Goal: Answer question/provide support: Share knowledge or assist other users

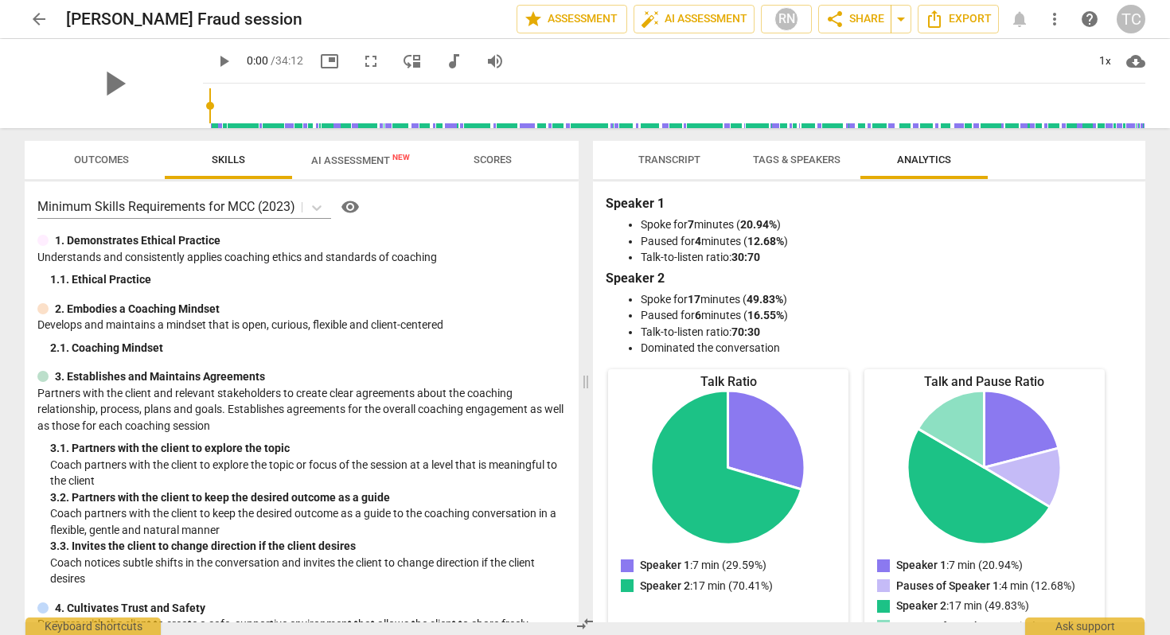
click at [337, 156] on span "AI Assessment New" at bounding box center [360, 160] width 99 height 12
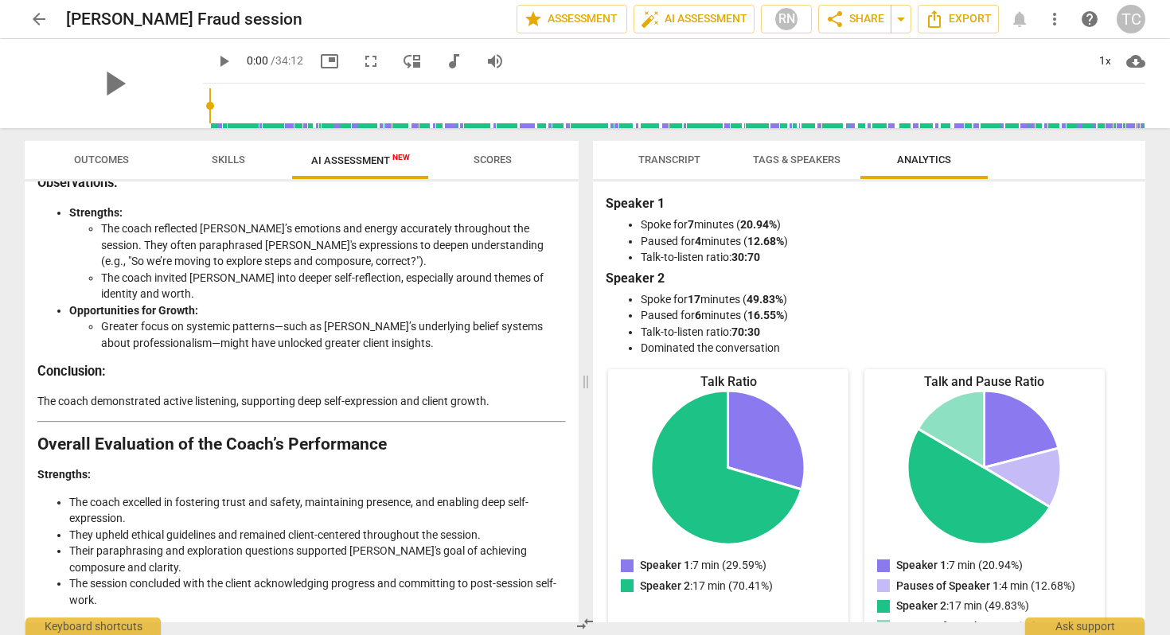
scroll to position [2534, 0]
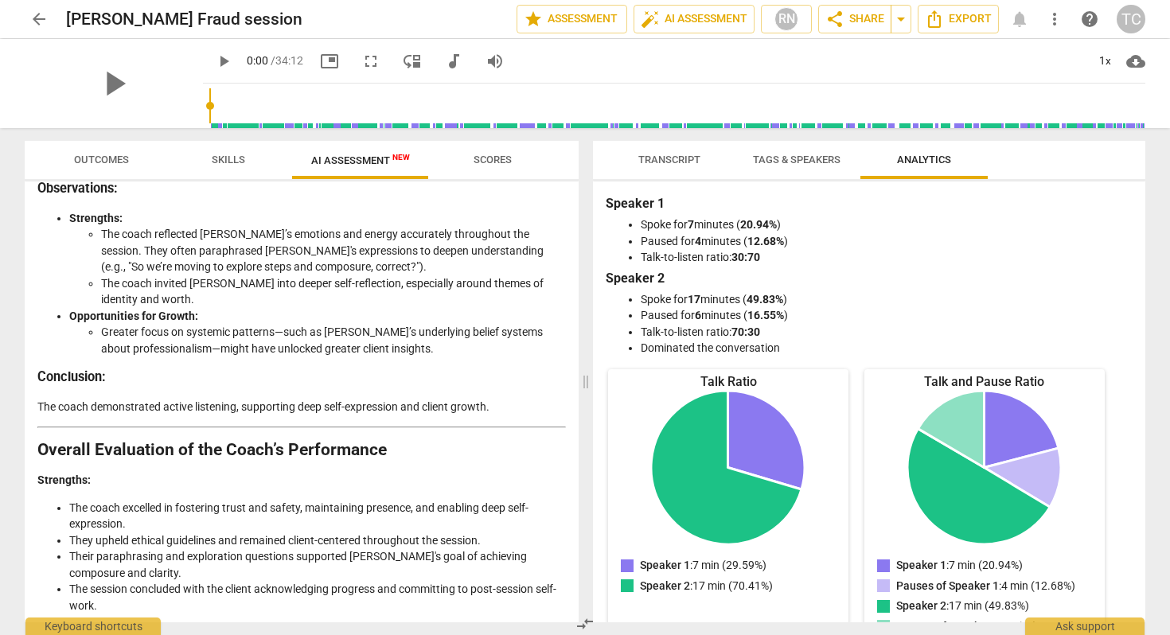
click at [668, 154] on span "Transcript" at bounding box center [669, 160] width 62 height 12
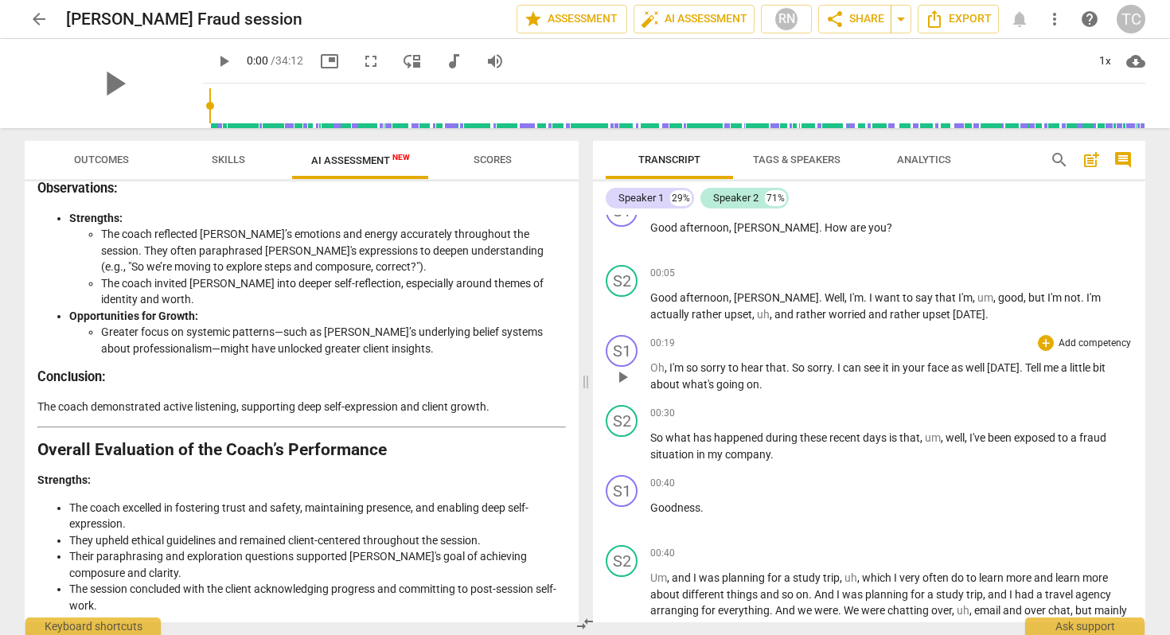
scroll to position [27, 0]
click at [1058, 152] on span "search" at bounding box center [1059, 159] width 19 height 19
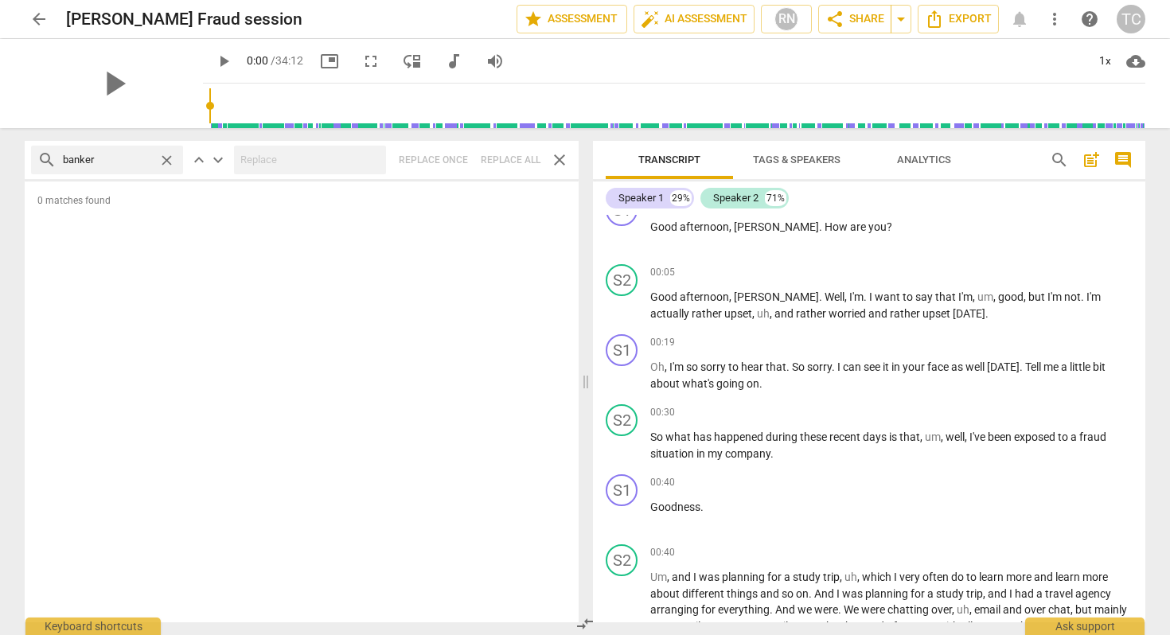
type input "banker"
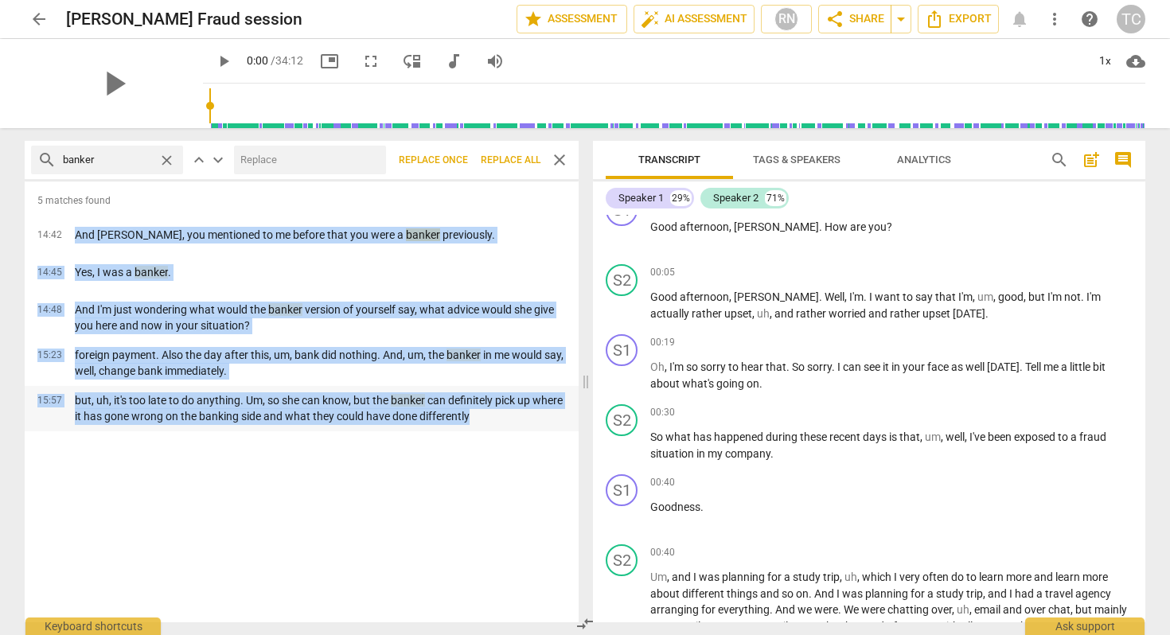
drag, startPoint x: 66, startPoint y: 227, endPoint x: 497, endPoint y: 425, distance: 474.6
click at [497, 425] on div "5 matches found 14:42 And [PERSON_NAME], you mentioned to me before that you we…" at bounding box center [302, 401] width 554 height 441
copy div "And [PERSON_NAME], you mentioned to me before that you were a banker previously…"
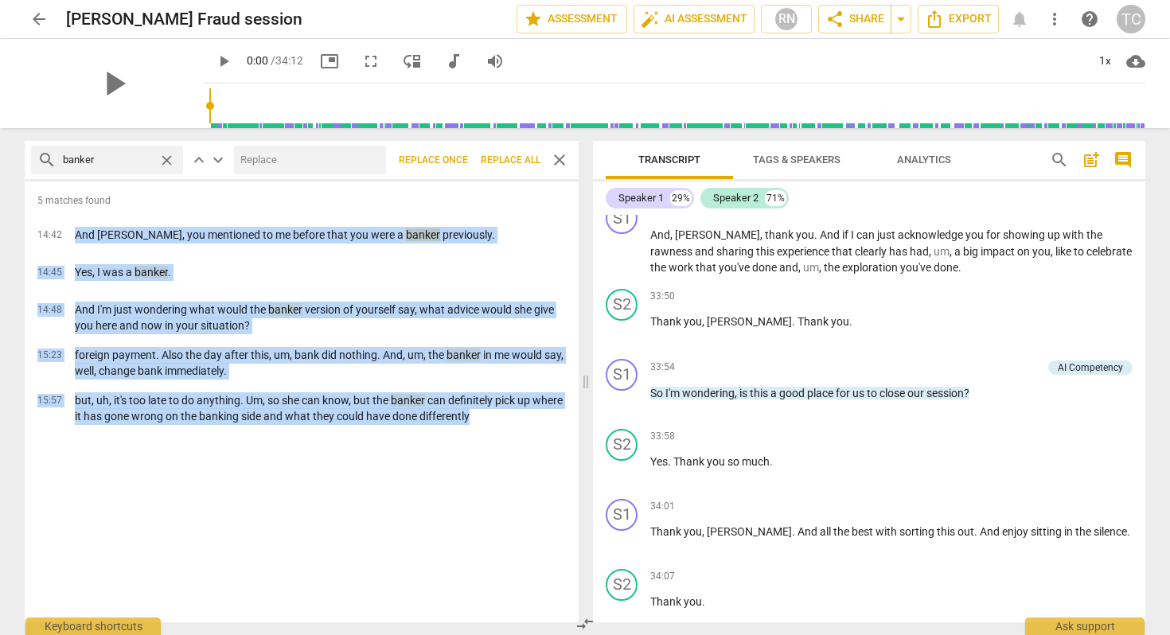
scroll to position [8623, 0]
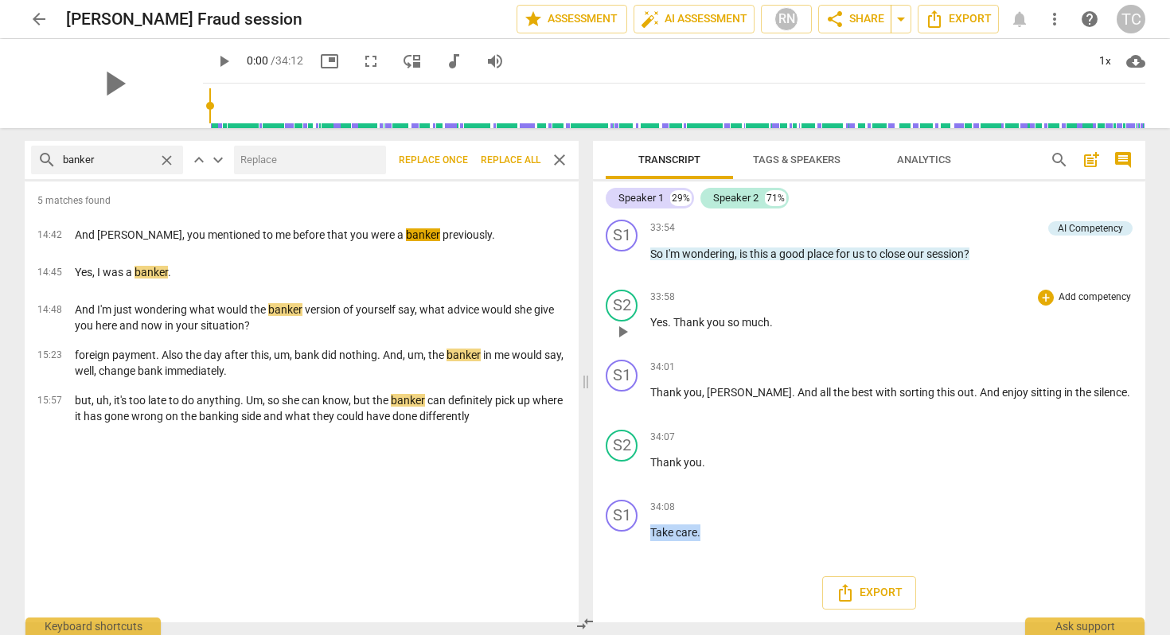
drag, startPoint x: 733, startPoint y: 534, endPoint x: 660, endPoint y: 292, distance: 252.5
click at [660, 292] on div "S1 play_arrow pause 00:03 + Add competency keyboard_arrow_right Good afternoon …" at bounding box center [869, 418] width 552 height 407
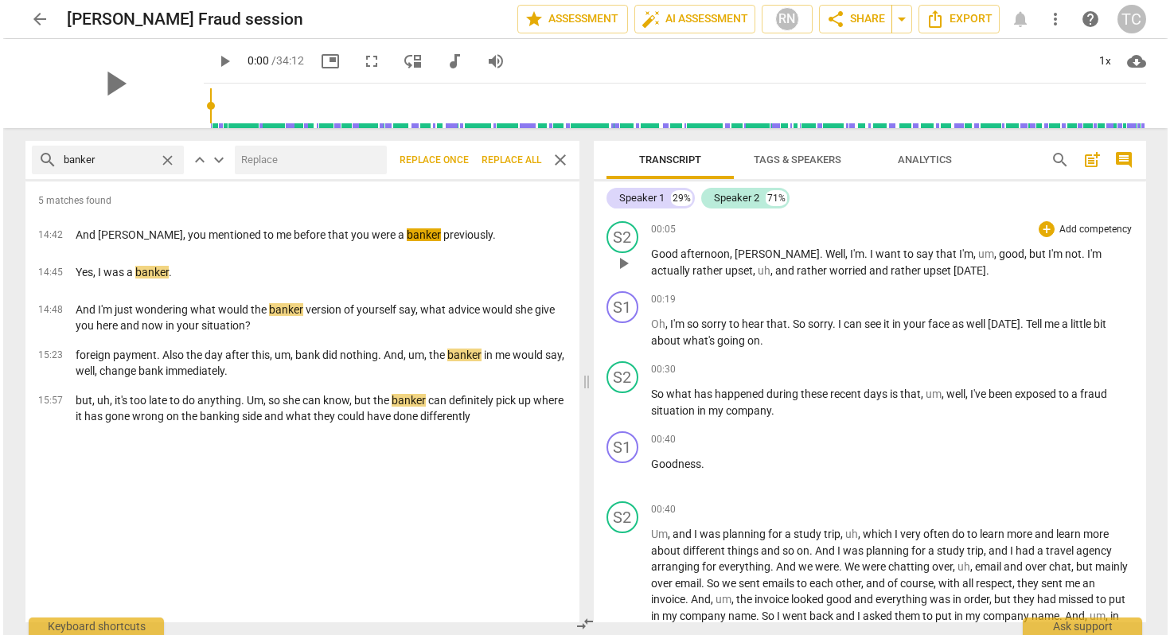
scroll to position [0, 0]
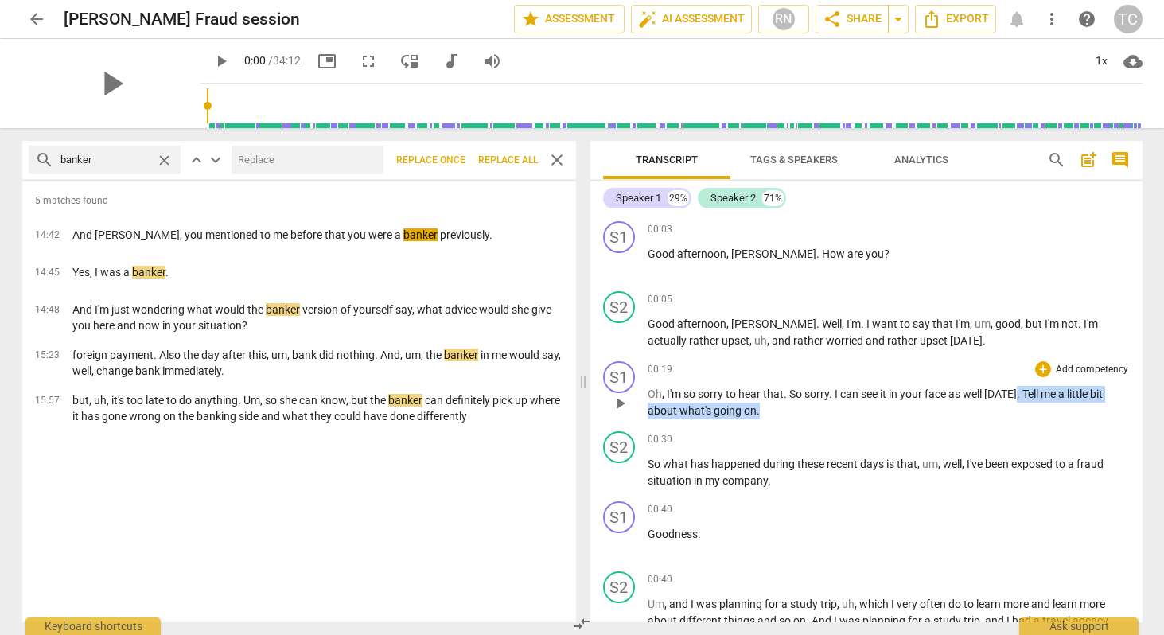
drag, startPoint x: 760, startPoint y: 415, endPoint x: 1014, endPoint y: 388, distance: 255.3
click at [1014, 388] on p "Oh , I'm so sorry to hear that . So sorry . I can see it in your face as well […" at bounding box center [889, 402] width 482 height 33
click at [1062, 367] on p "Add competency" at bounding box center [1095, 370] width 76 height 14
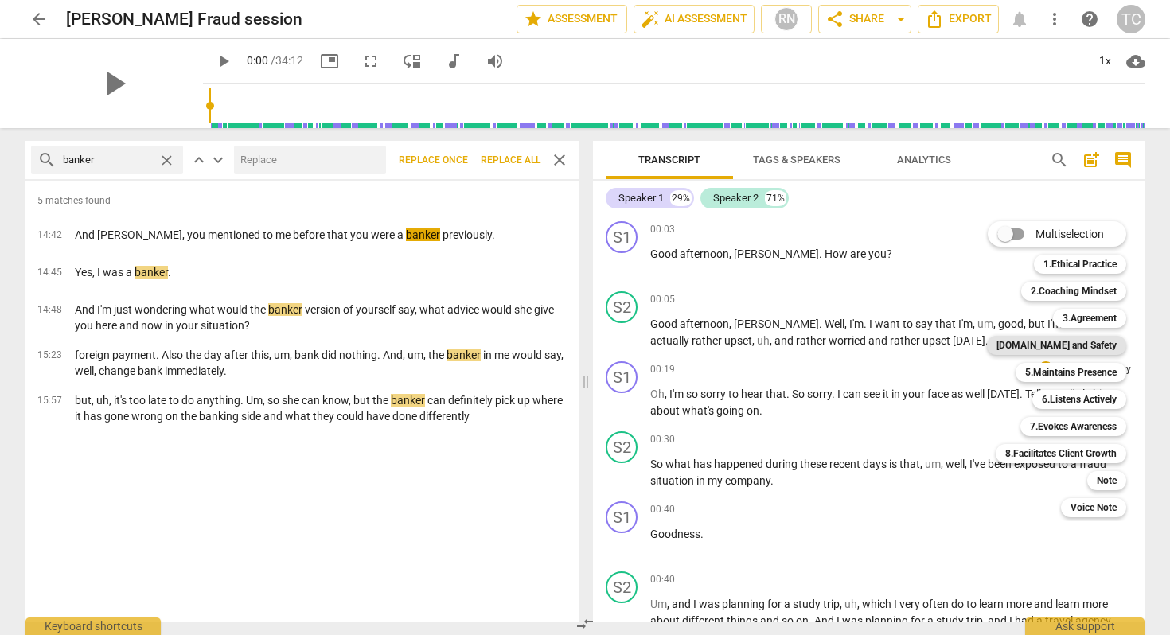
click at [1076, 345] on b "[DOMAIN_NAME] and Safety" at bounding box center [1056, 345] width 120 height 19
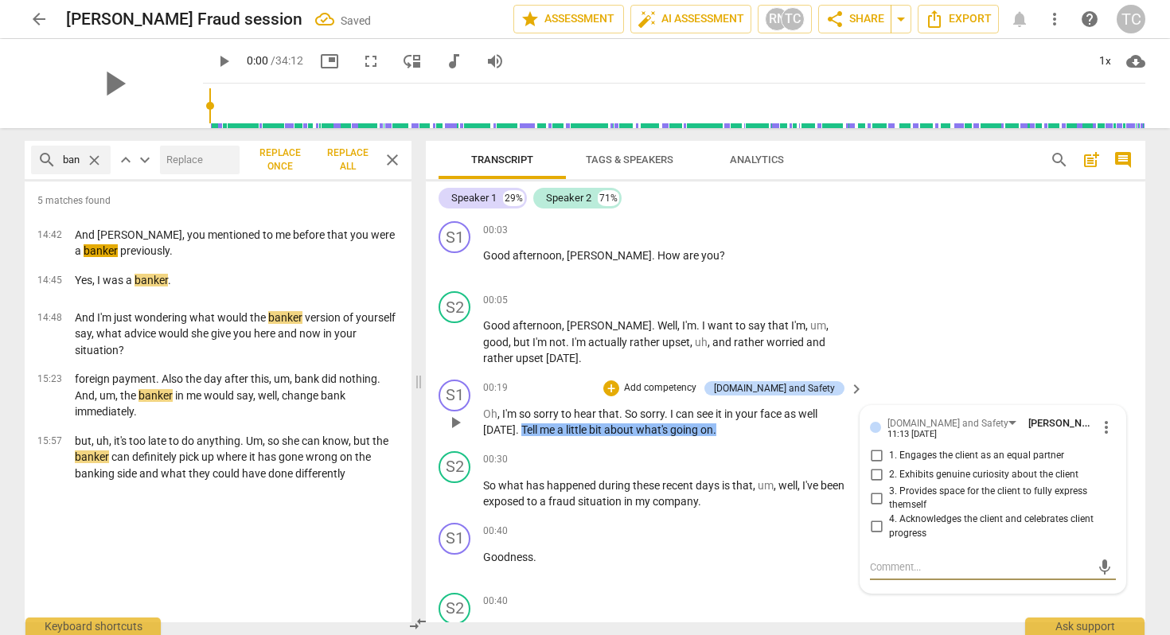
click at [915, 559] on textarea at bounding box center [980, 566] width 220 height 15
type textarea "C"
type textarea "CH"
type textarea "CHO"
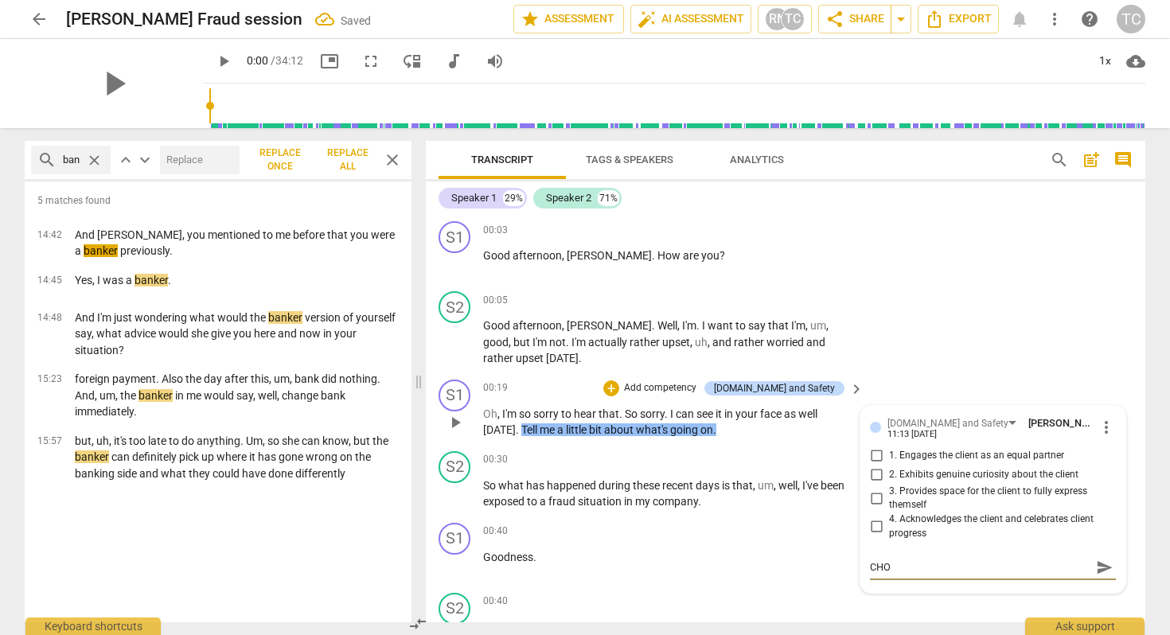
type textarea "[PERSON_NAME]"
type textarea "CHOIC"
type textarea "CHOICE"
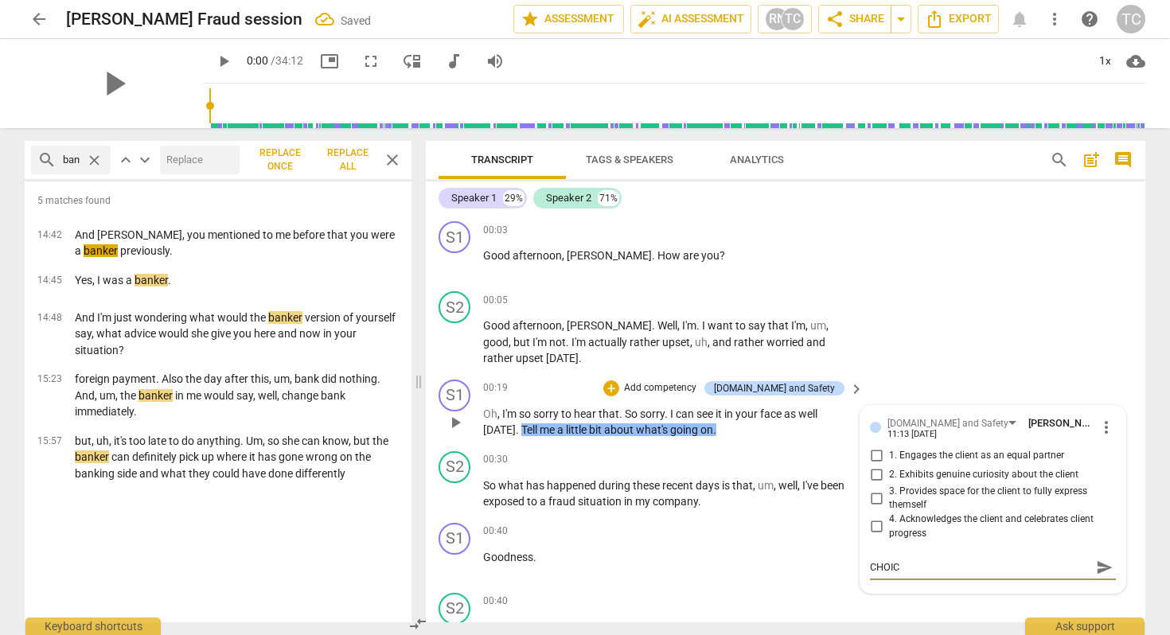
type textarea "CHOICE"
type textarea "CHOICE P"
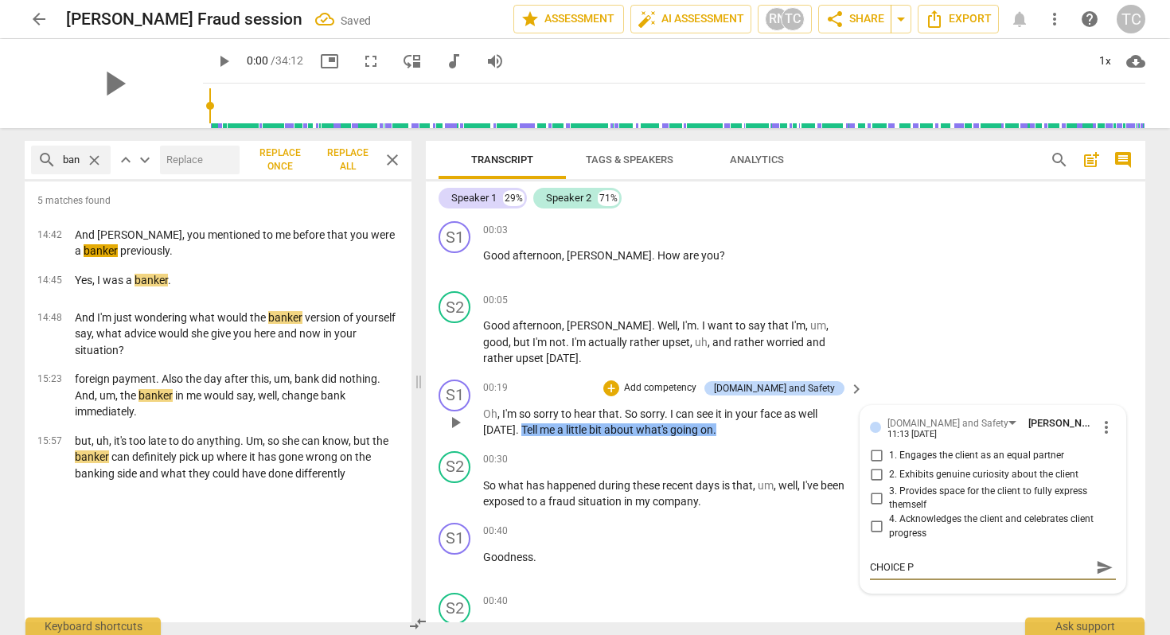
type textarea "CHOICE PP"
type textarea "CHOICE PPI"
type textarea "CHOICE PPIM"
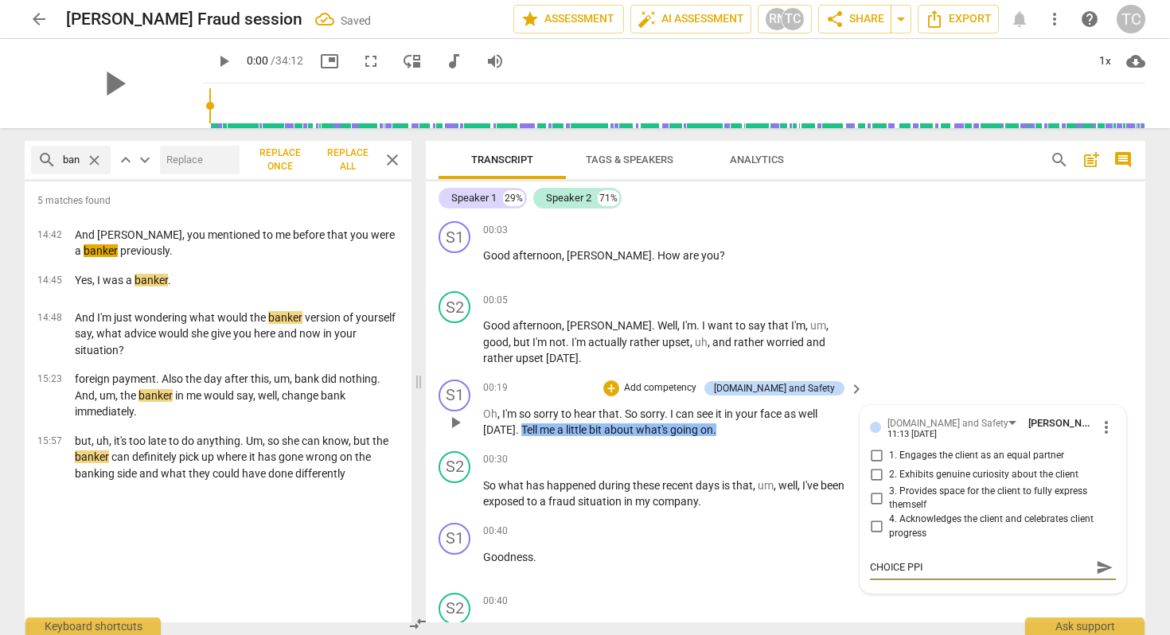
type textarea "CHOICE PPIM"
type textarea "CHOICE PPIMT"
type textarea "CHOICE PPIM"
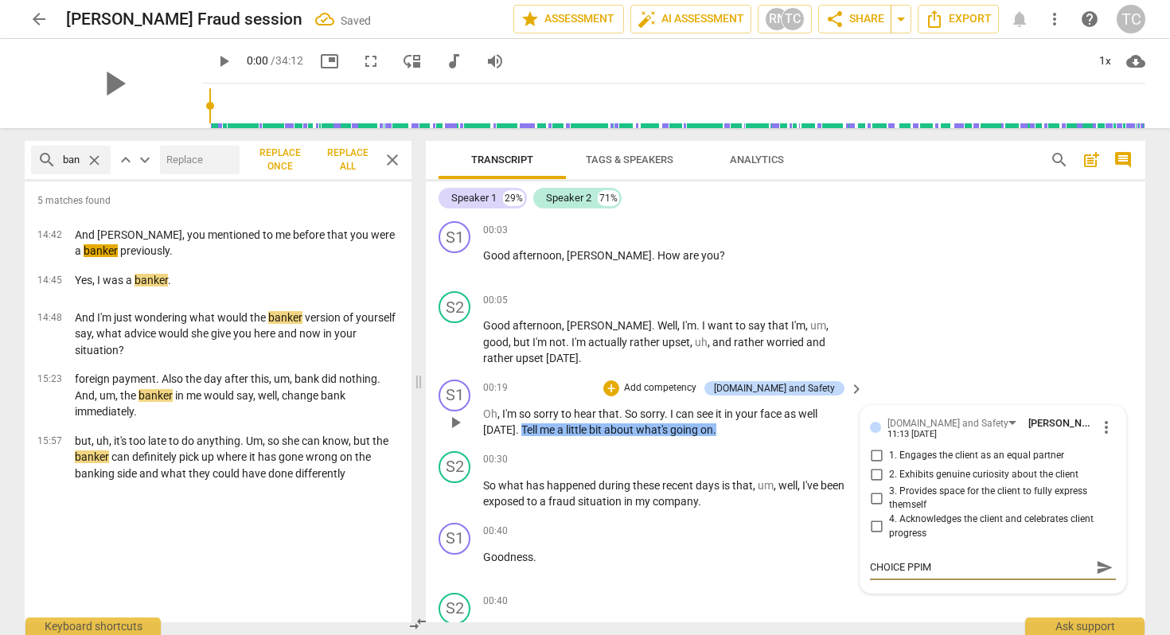
type textarea "CHOICE PPI"
type textarea "CHOICE PP"
type textarea "CHOICE P"
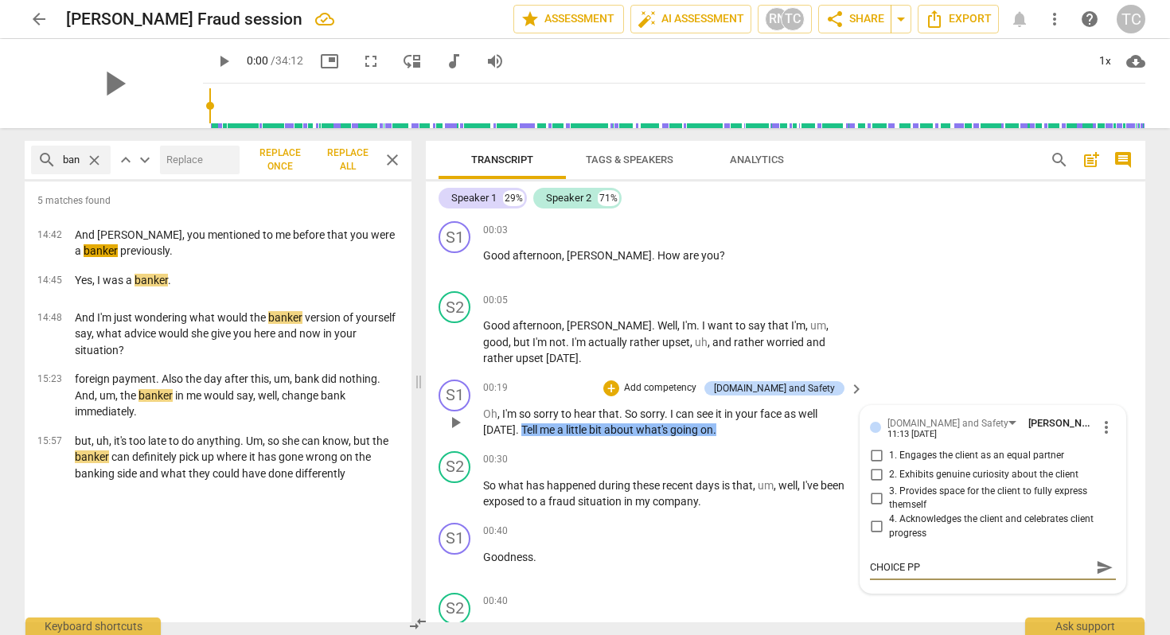
type textarea "CHOICE P"
type textarea "CHOICE PO"
type textarea "CHOICE POI"
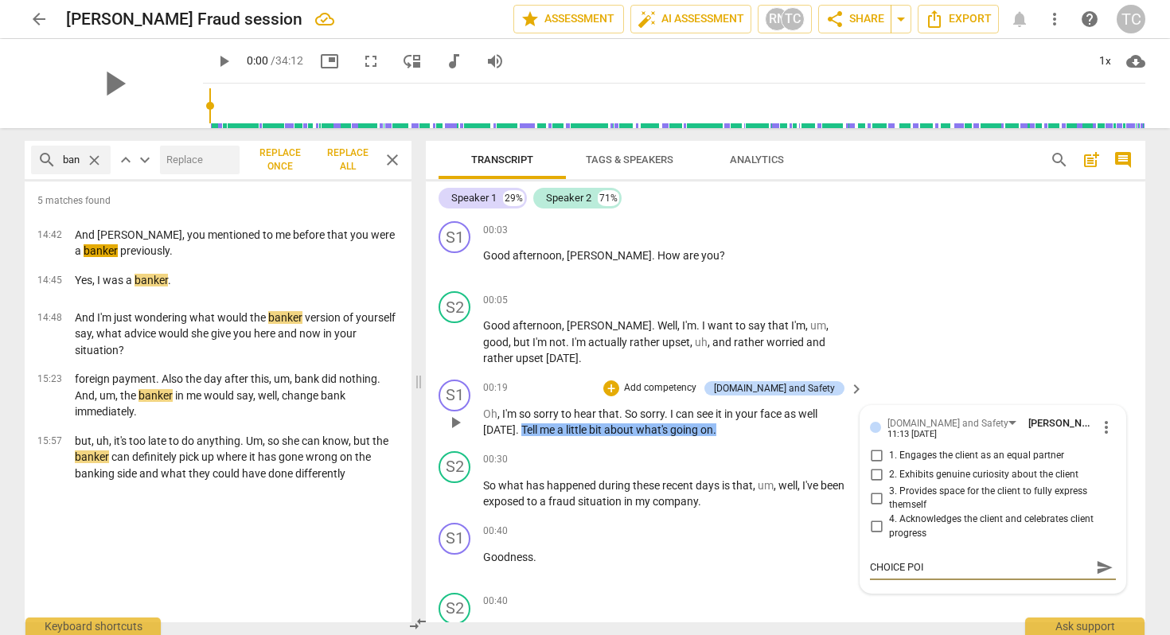
type textarea "CHOICE POIN"
type textarea "CHOICE POING"
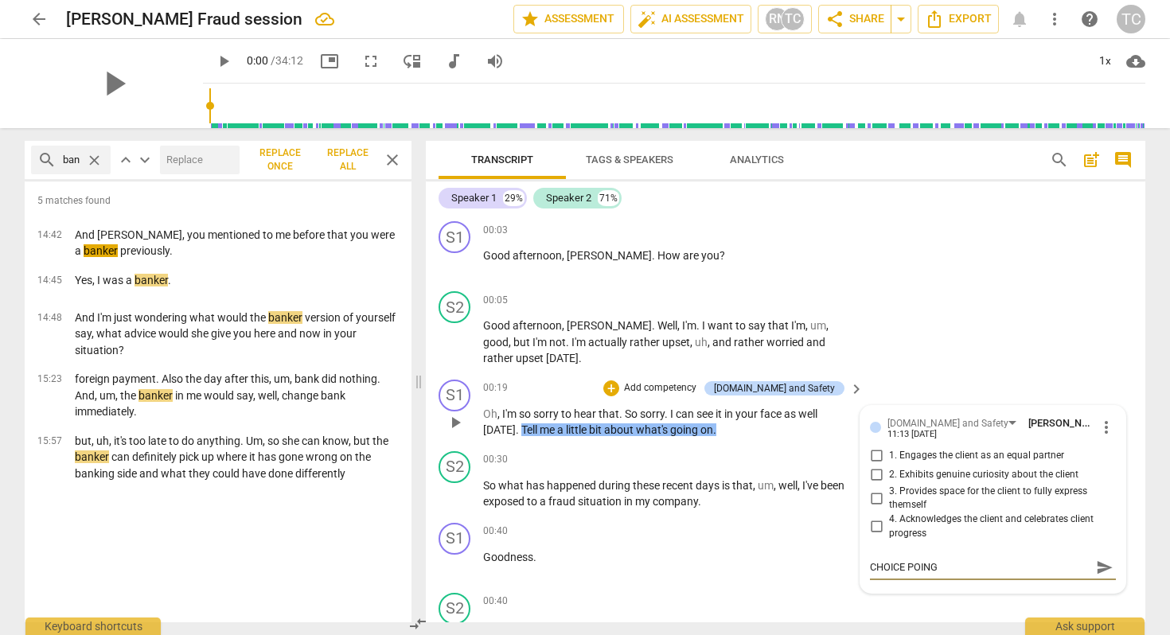
type textarea "CHOICE POING"
type textarea "CHOICE POING -"
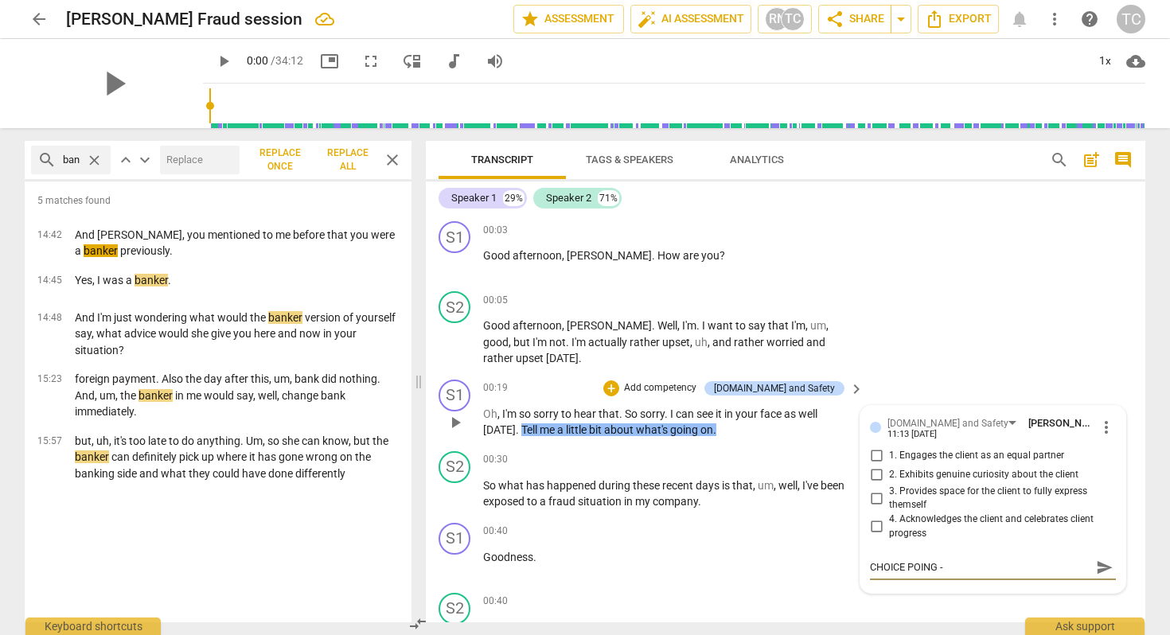
type textarea "CHOICE POING -"
type textarea "CHOICE POING"
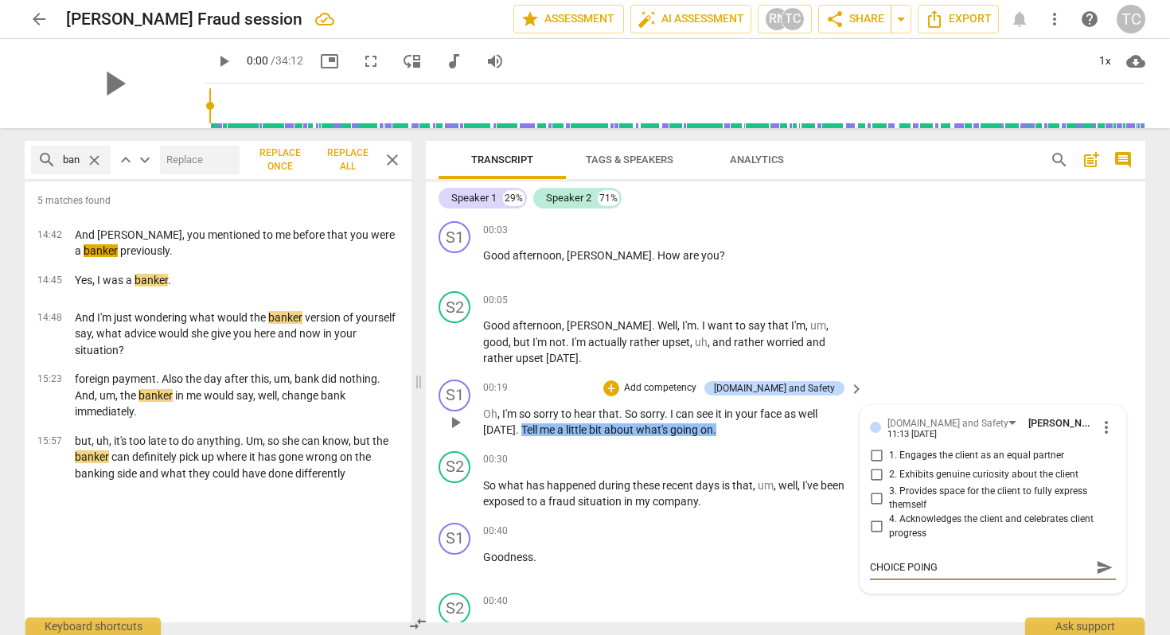
type textarea "CHOICE POING"
type textarea "CHOICE POINGT"
type textarea "CHOICE POING"
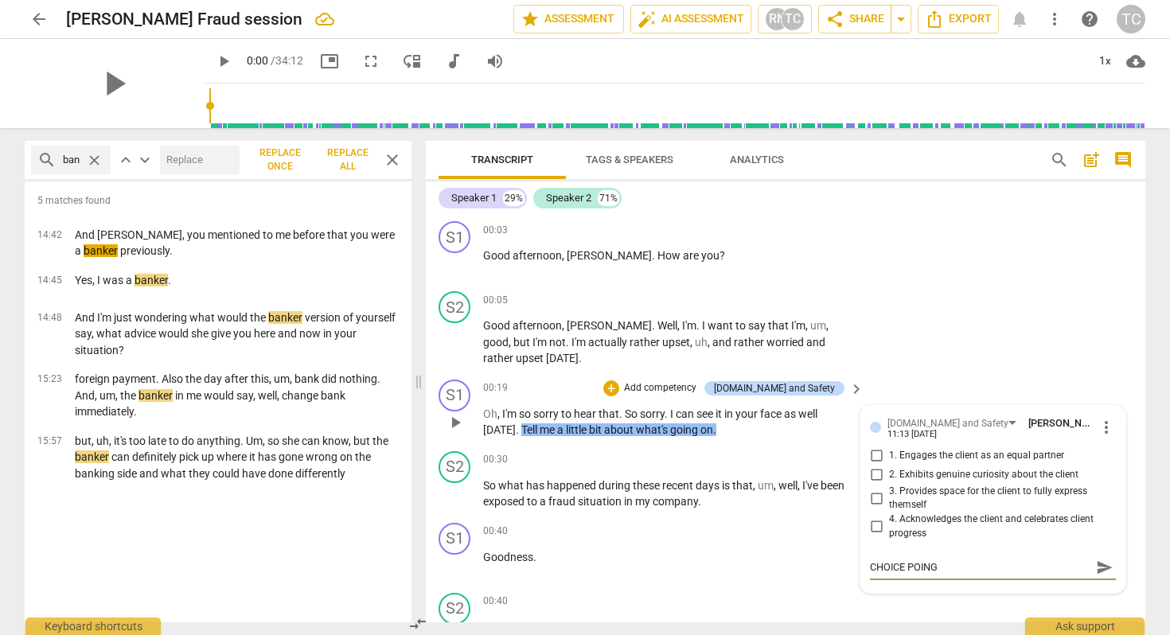
type textarea "CHOICE POIN"
type textarea "CHOICE POINT"
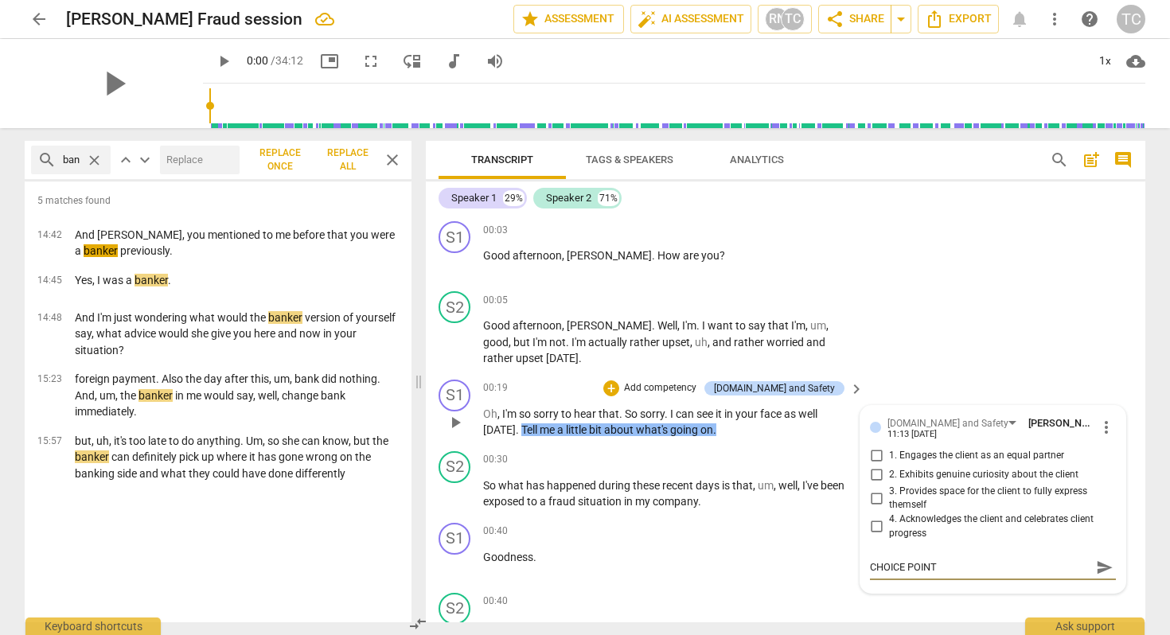
type textarea "CHOICE POINT"
type textarea "CHOICE POINT W"
type textarea "CHOICE POINT WH"
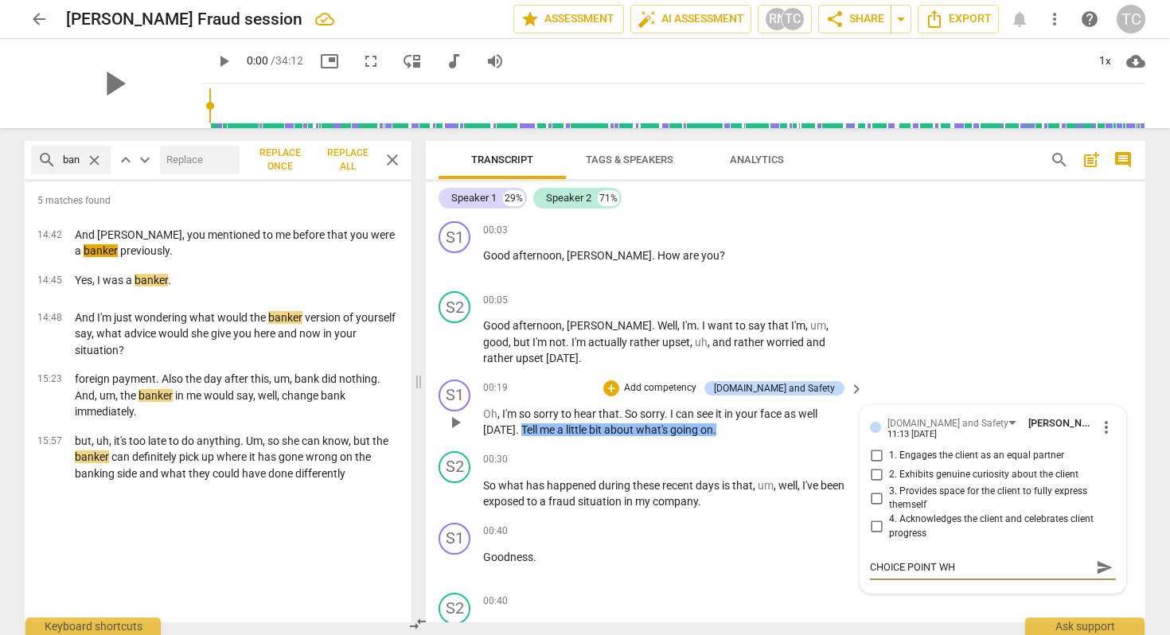
type textarea "CHOICE POINT WHA"
type textarea "CHOICE POINT WHAT"
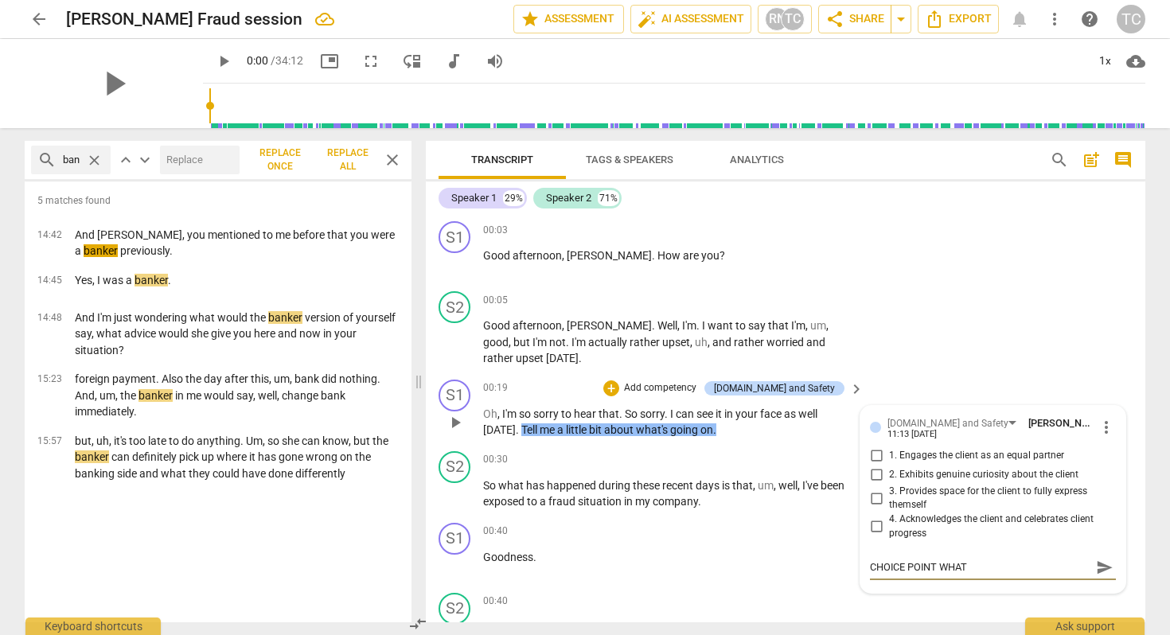
type textarea "CHOICE POINT WHAT"
type textarea "CHOICE POINT WHAT D"
type textarea "CHOICE POINT WHAT DO"
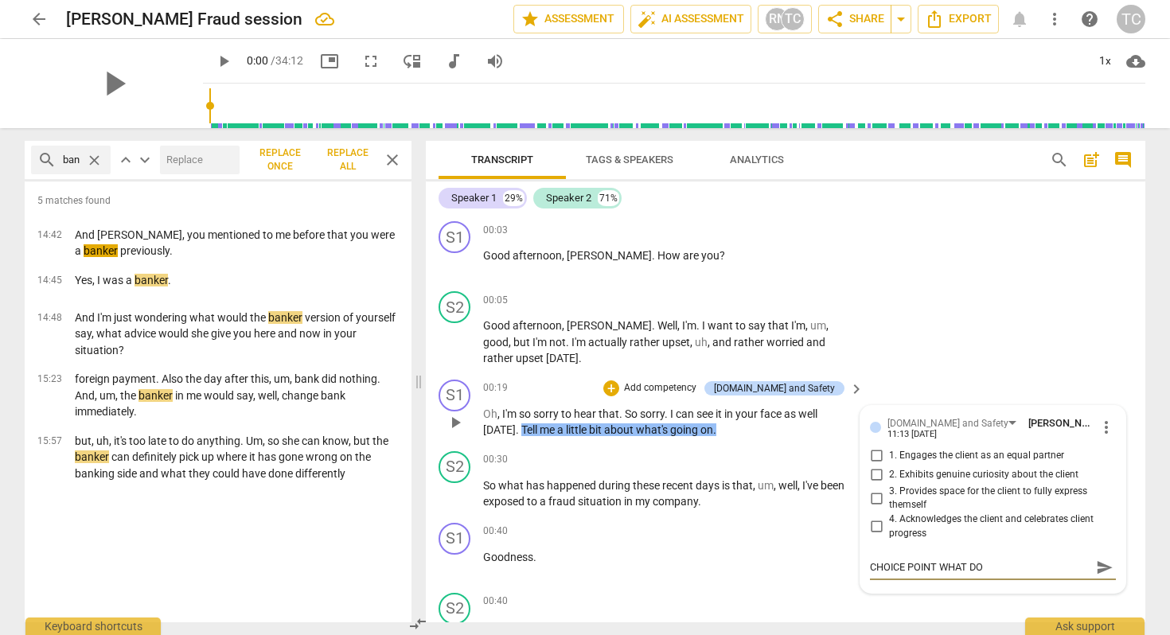
type textarea "CHOICE POINT WHAT DO"
type textarea "CHOICE POINT WHAT DO Y"
type textarea "CHOICE POINT WHAT DO YO"
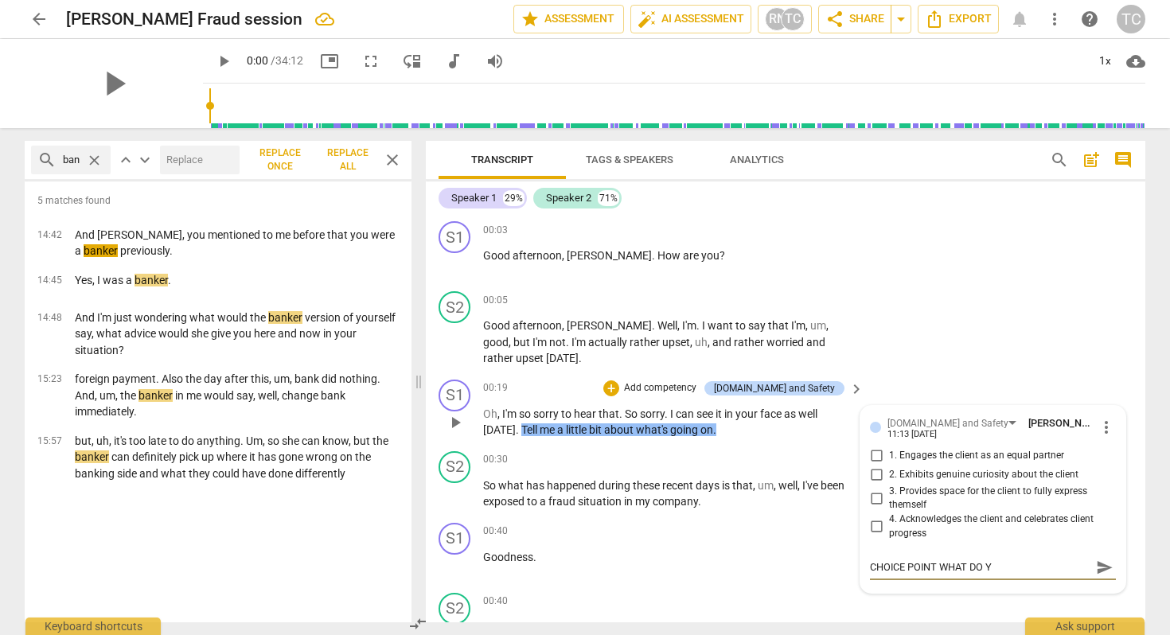
type textarea "CHOICE POINT WHAT DO YO"
type textarea "CHOICE POINT WHAT DO YOU"
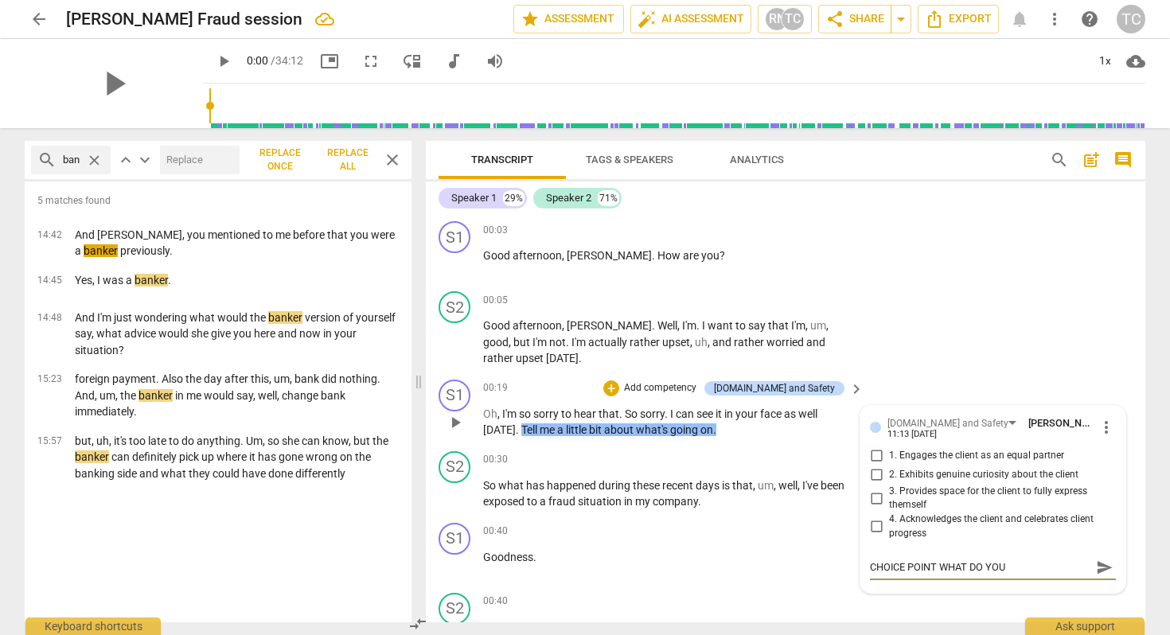
type textarea "CHOICE POINT WHAT DO YOU N"
type textarea "CHOICE POINT WHAT DO YOU NE"
type textarea "CHOICE POINT WHAT DO YOU NEE"
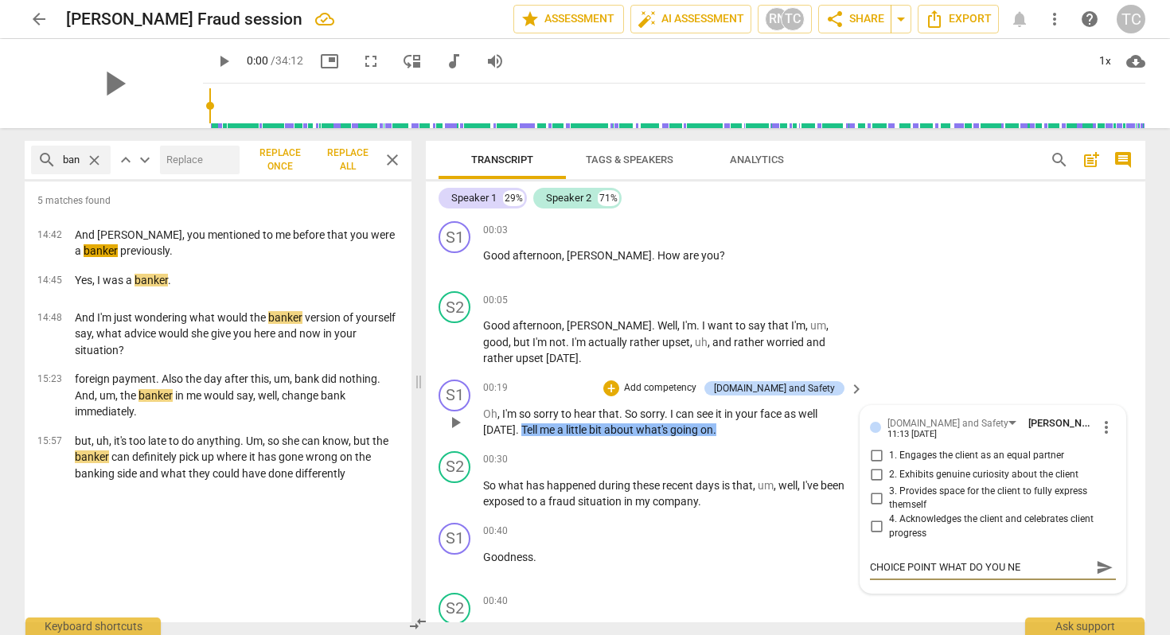
type textarea "CHOICE POINT WHAT DO YOU NEE"
type textarea "CHOICE POINT WHAT DO YOU NEED"
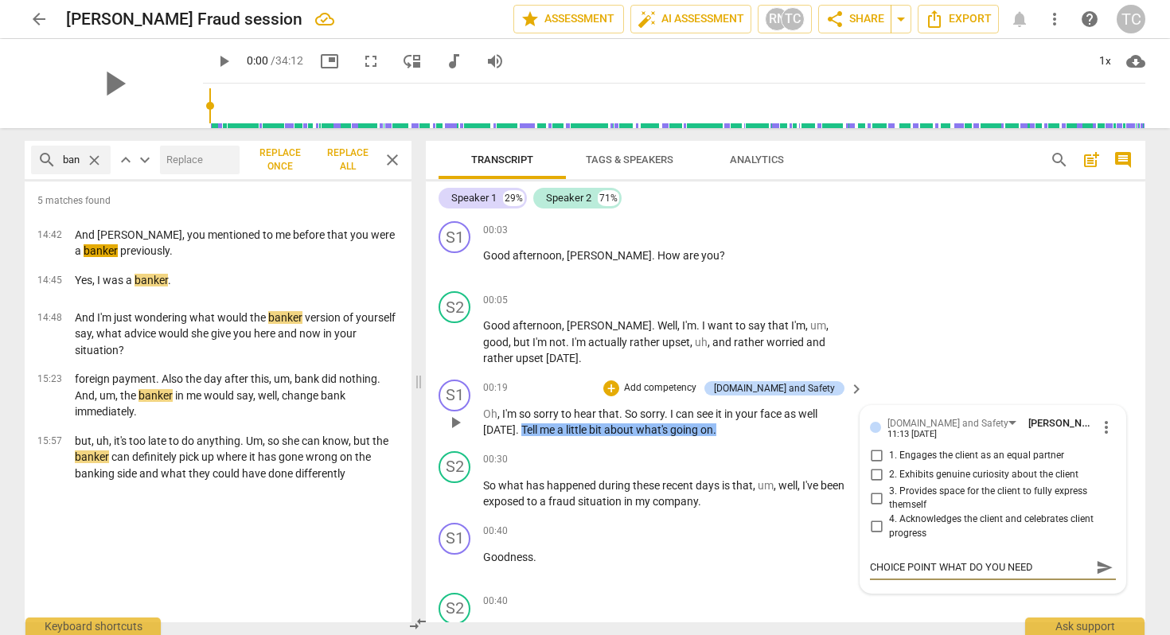
type textarea "CHOICE POINT WHAT DO YOU NEED I"
type textarea "CHOICE POINT WHAT DO YOU NEED IN"
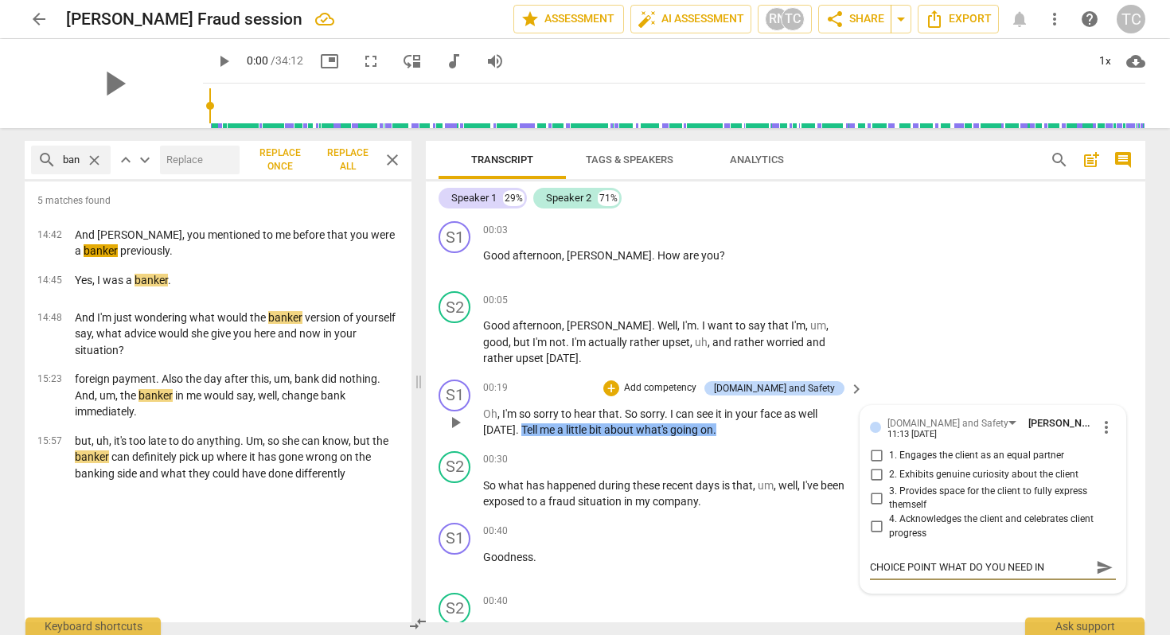
type textarea "CHOICE POINT WHAT DO YOU NEED IN"
type textarea "CHOICE POINT WHAT DO YOU NEED IN T"
type textarea "CHOICE POINT WHAT DO YOU NEED IN TH"
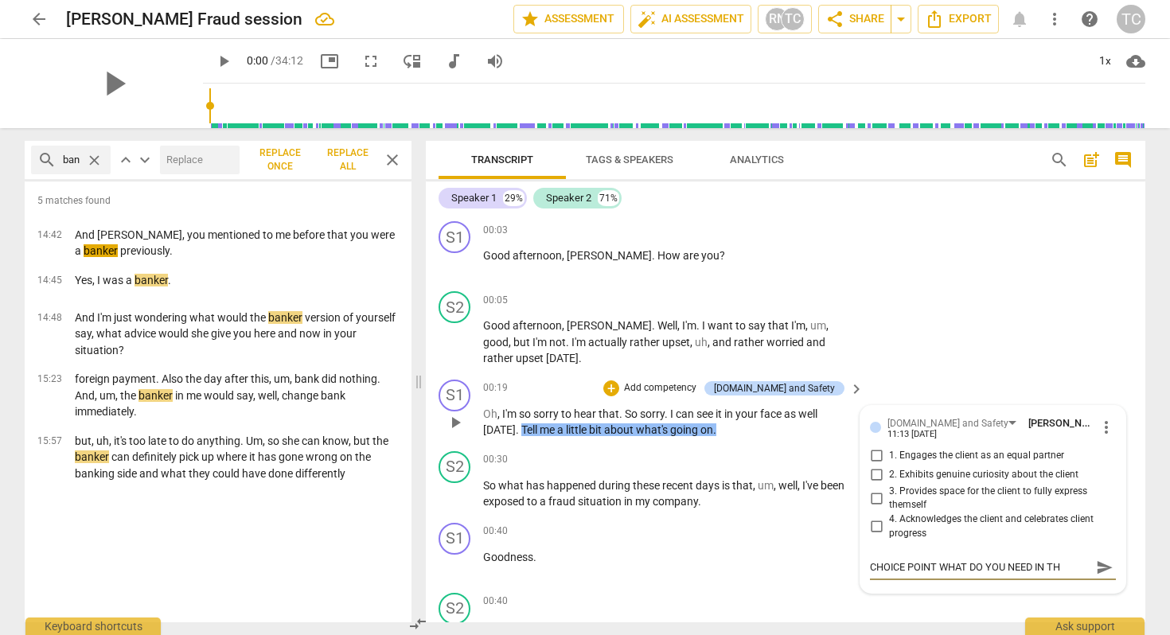
type textarea "CHOICE POINT WHAT DO YOU NEED IN THI"
type textarea "CHOICE POINT WHAT DO YOU NEED IN THIS"
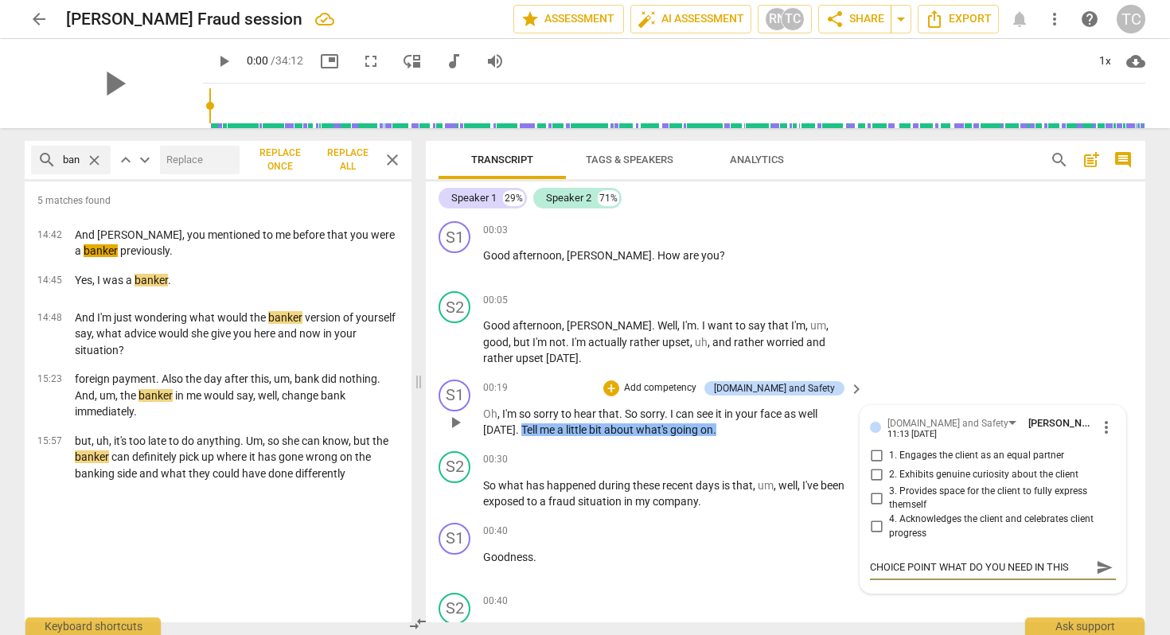
type textarea "CHOICE POINT WHAT DO YOU NEED IN THIS"
type textarea "CHOICE POINT WHAT DO YOU NEED IN THIS M"
type textarea "CHOICE POINT WHAT DO YOU NEED IN THIS [GEOGRAPHIC_DATA]"
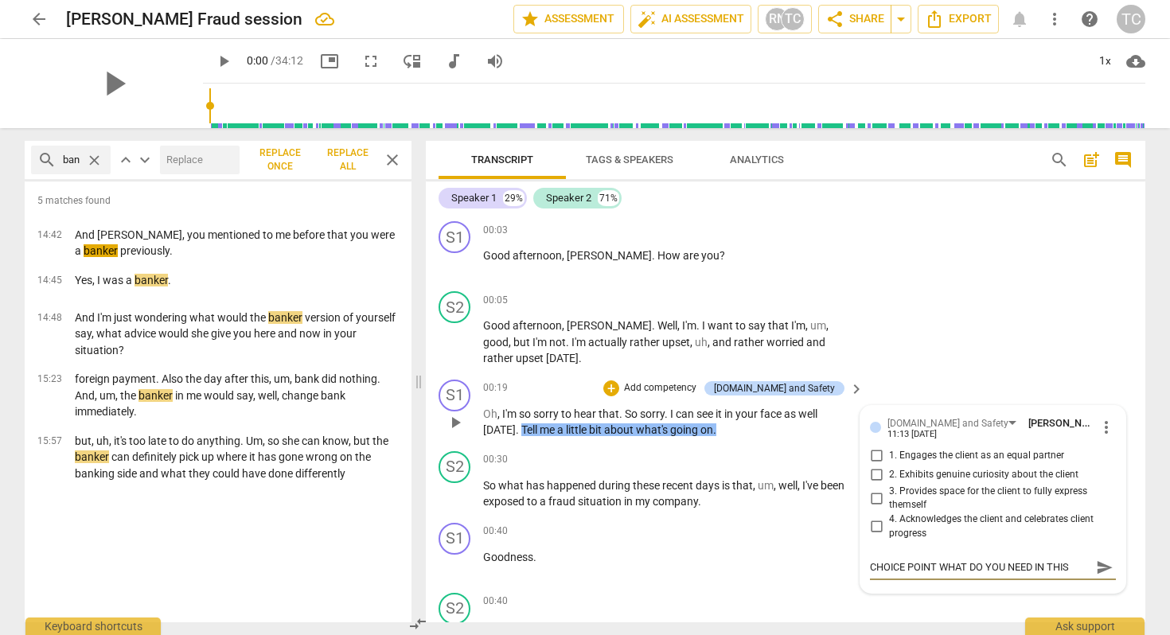
scroll to position [14, 0]
type textarea "CHOICE POINT WHAT DO YOU NEED IN THIS MOR"
type textarea "CHOICE POINT WHAT DO YOU NEED IN THIS MORN"
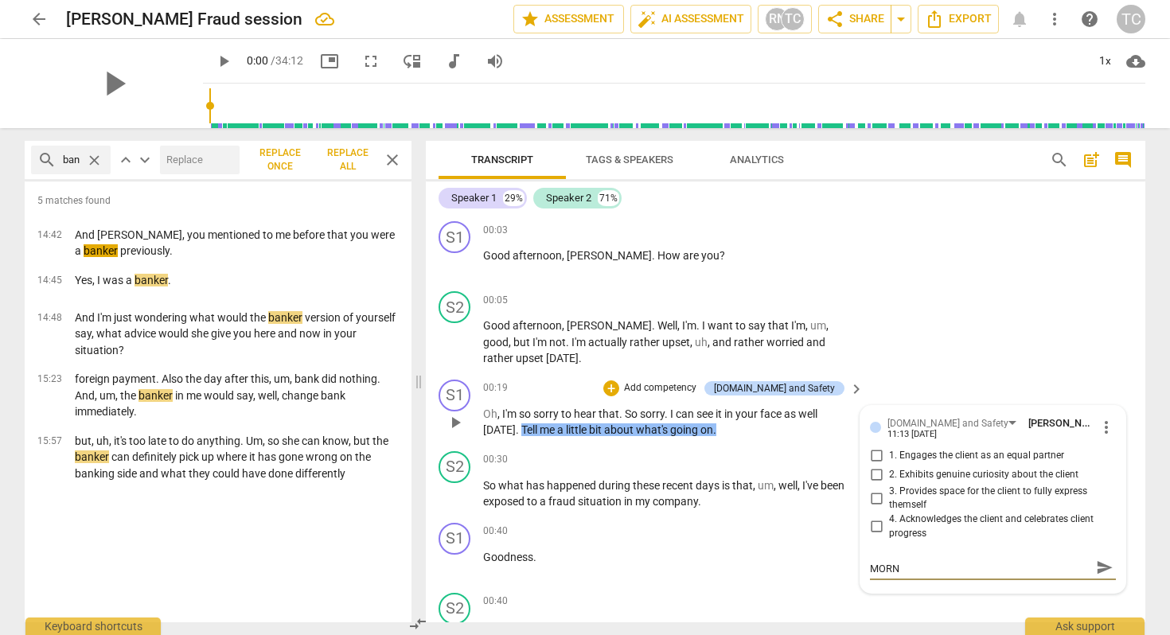
type textarea "CHOICE POINT WHAT DO YOU NEED IN THIS MORNI"
type textarea "CHOICE POINT WHAT DO YOU NEED IN THIS MORNIN"
type textarea "CHOICE POINT WHAT DO YOU NEED IN THIS MORNING"
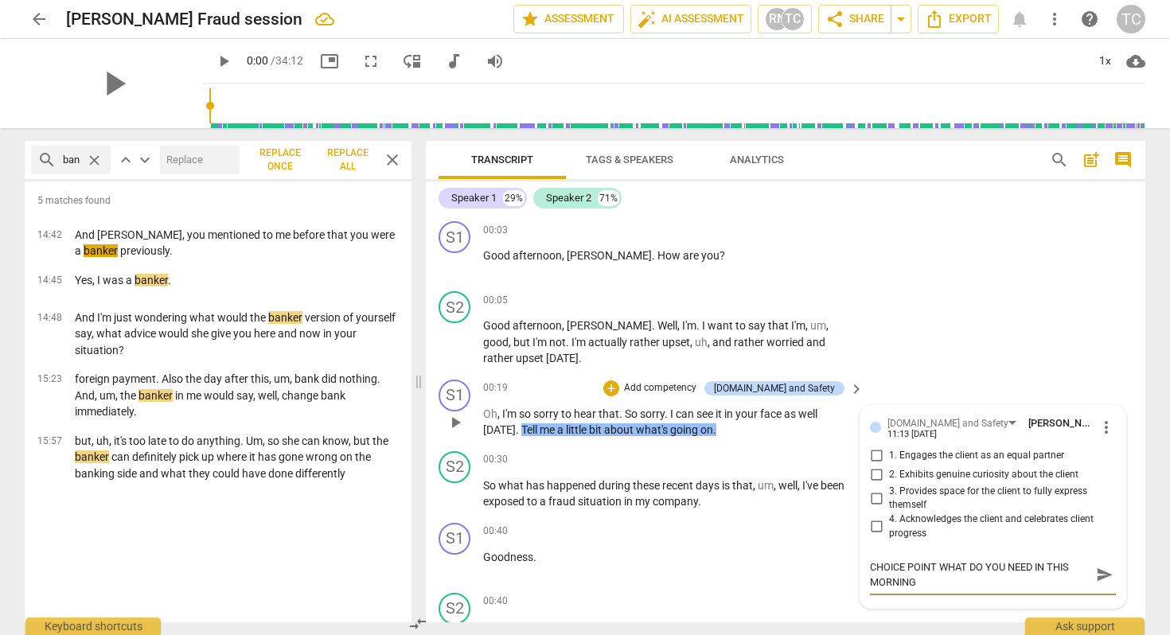
type textarea "CHOICE POINT WHAT DO YOU NEED IN THIS MORNIN"
type textarea "CHOICE POINT WHAT DO YOU NEED IN THIS MORNI"
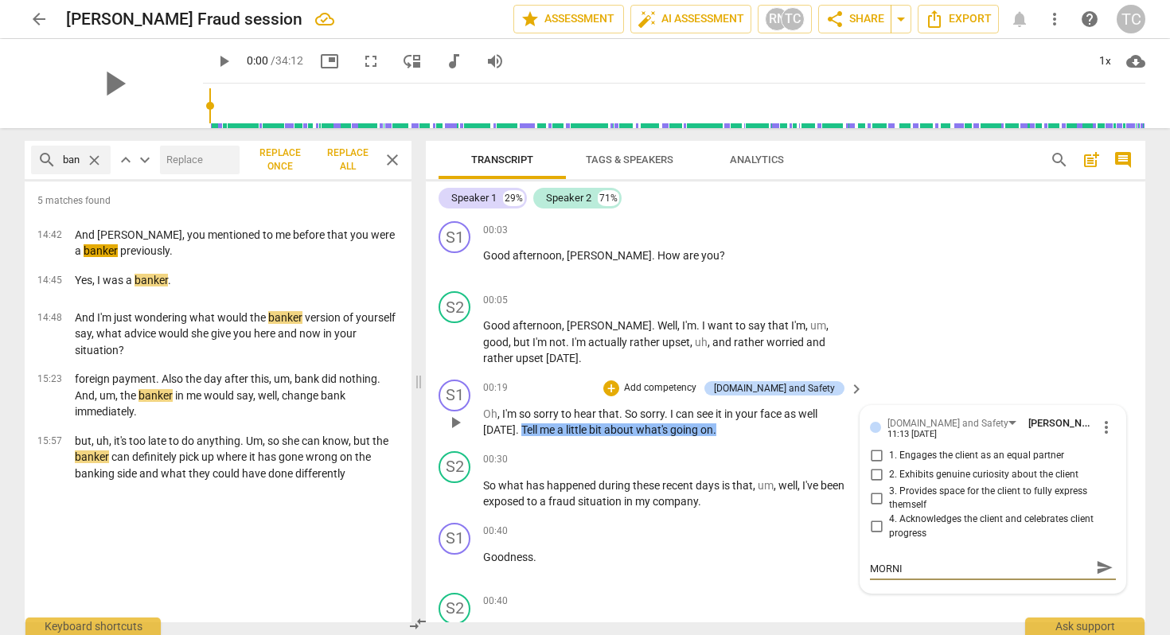
type textarea "CHOICE POINT WHAT DO YOU NEED IN THIS MORN"
type textarea "CHOICE POINT WHAT DO YOU NEED IN THIS MOR"
type textarea "CHOICE POINT WHAT DO YOU NEED IN THIS MORM"
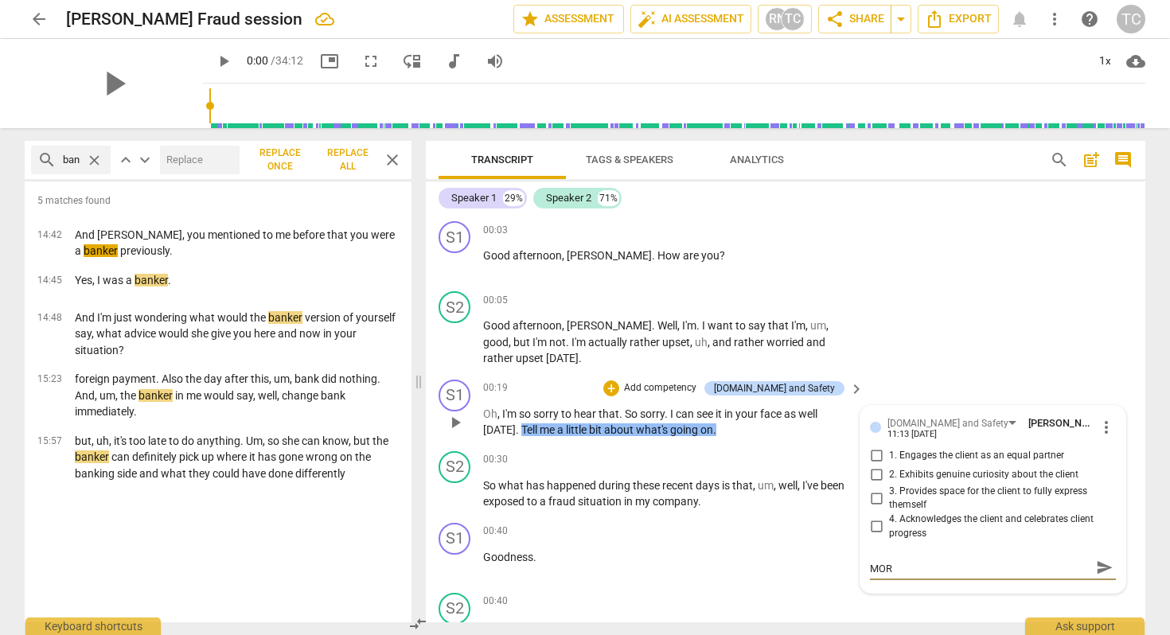
type textarea "CHOICE POINT WHAT DO YOU NEED IN THIS MORM"
type textarea "CHOICE POINT WHAT DO YOU NEED IN THIS MOR"
type textarea "CHOICE POINT WHAT DO YOU NEED IN THIS [GEOGRAPHIC_DATA]"
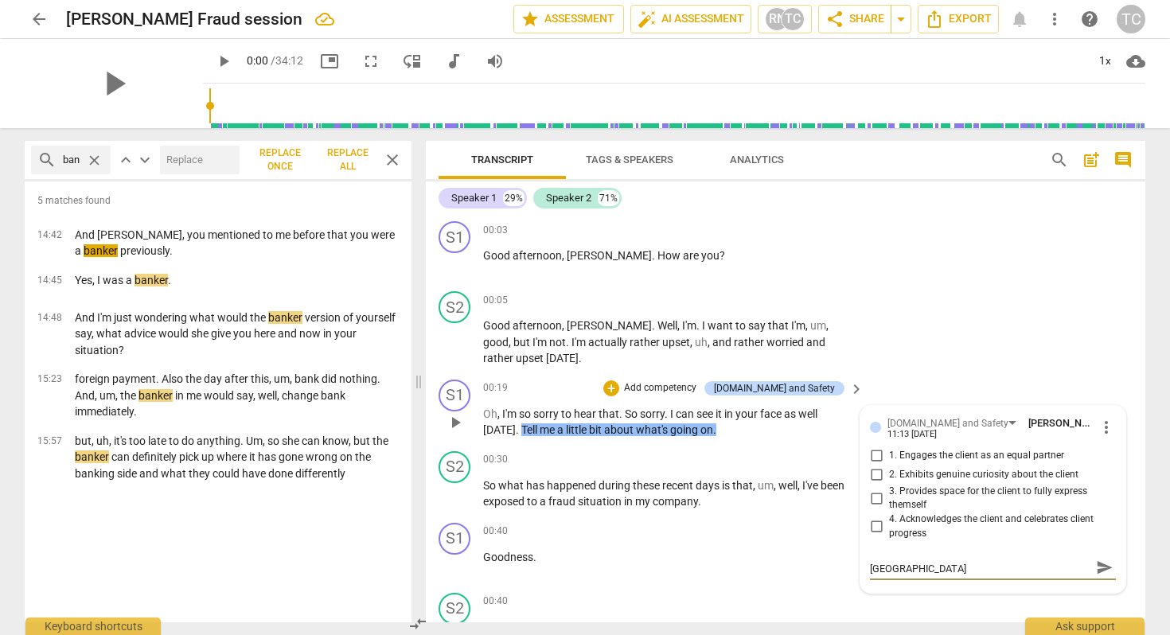
type textarea "CHOICE POINT WHAT DO YOU NEED IN THIS M"
type textarea "CHOICE POINT WHAT DO YOU NEED IN THIS"
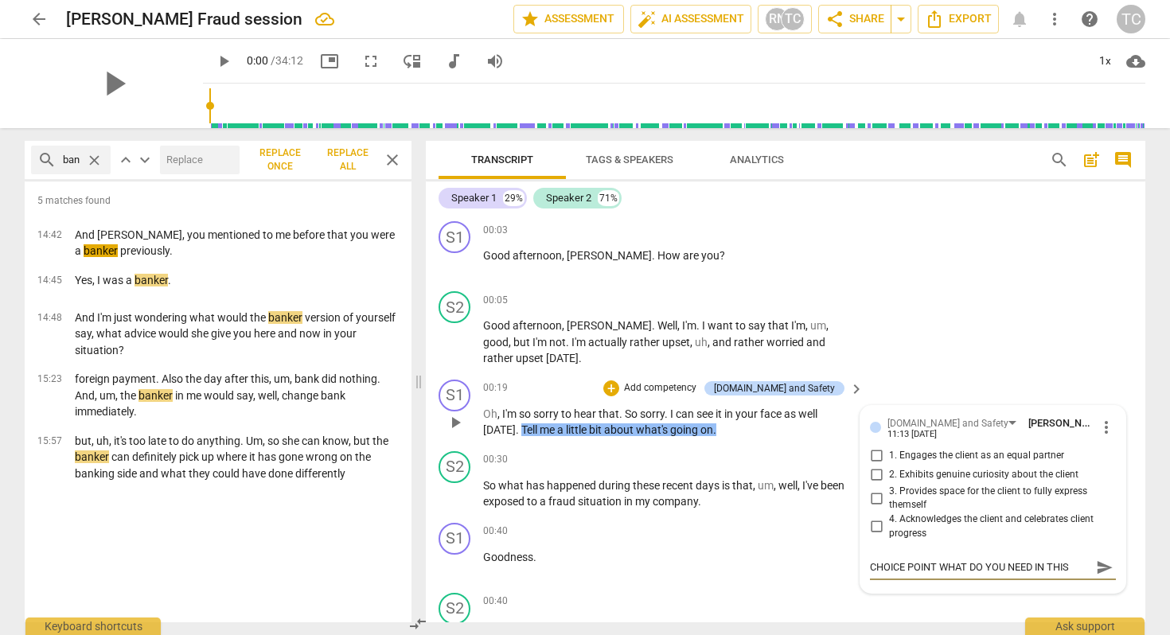
type textarea "CHOICE POINT WHAT DO YOU NEED IN THIS"
type textarea "CHOICE POINT WHAT DO YOU NEED IN THIS M"
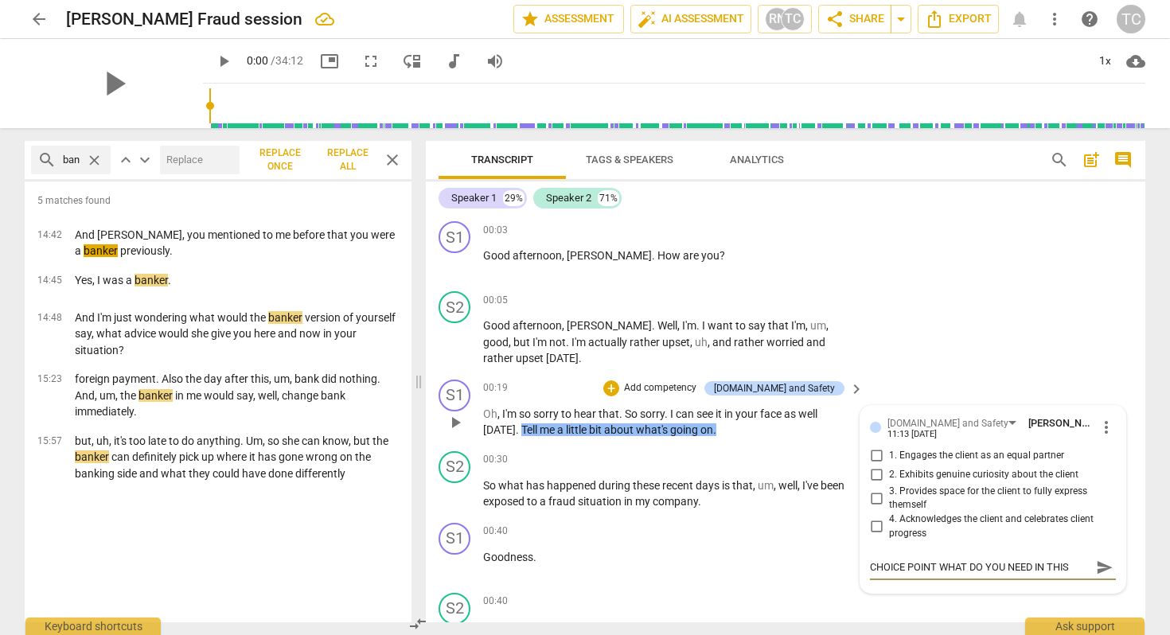
type textarea "CHOICE POINT WHAT DO YOU NEED IN THIS M"
type textarea "CHOICE POINT WHAT DO YOU NEED IN THIS [GEOGRAPHIC_DATA]"
type textarea "CHOICE POINT WHAT DO YOU NEED IN THIS MOM"
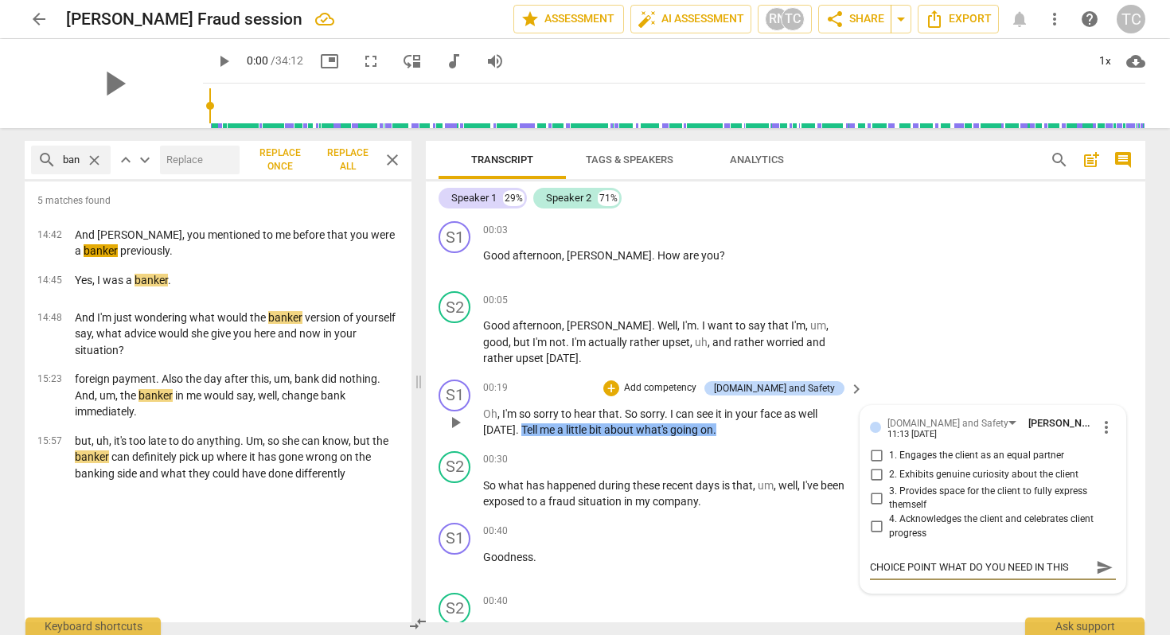
scroll to position [14, 0]
type textarea "CHOICE POINT WHAT DO YOU NEED IN THIS MOME"
type textarea "CHOICE POINT WHAT DO YOU NEED IN THIS MOMEN"
type textarea "CHOICE POINT WHAT DO YOU NEED IN THIS MOMENT"
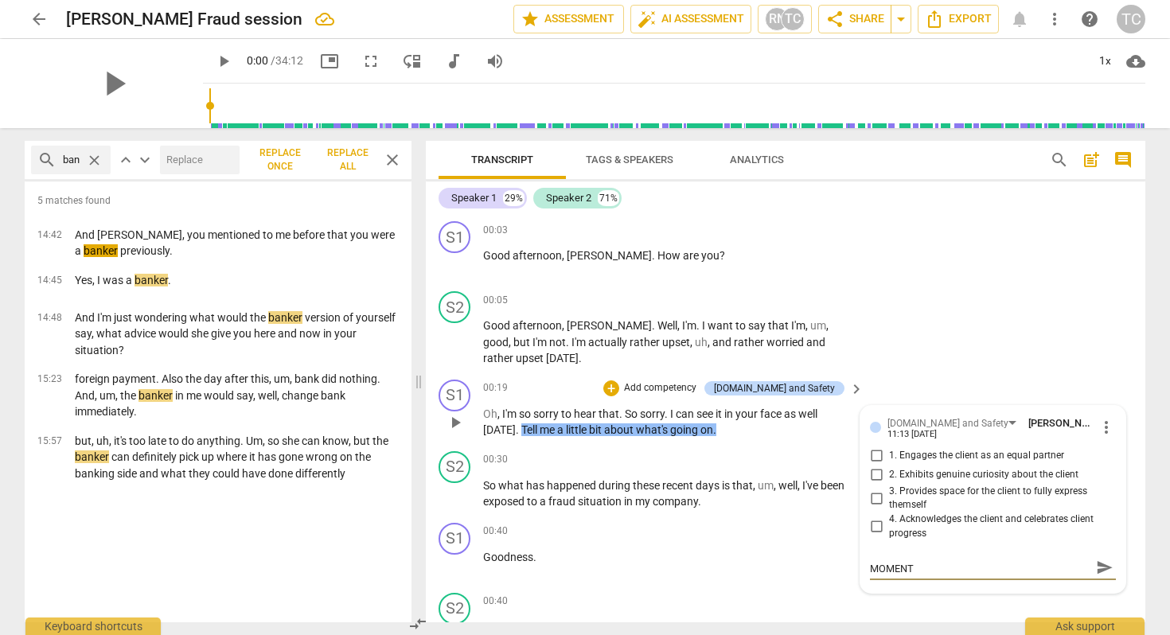
scroll to position [0, 0]
type textarea "CHOICE POINT WHAT DO YOU NEED IN THIS MOMENT?"
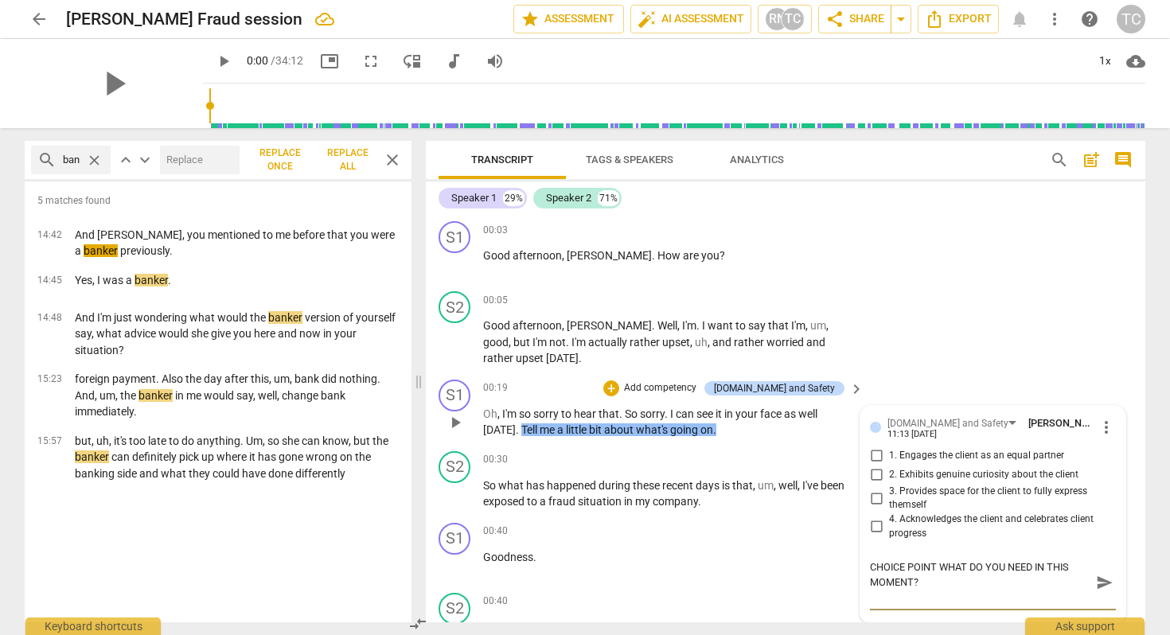
click at [1096, 574] on span "send" at bounding box center [1105, 583] width 18 height 18
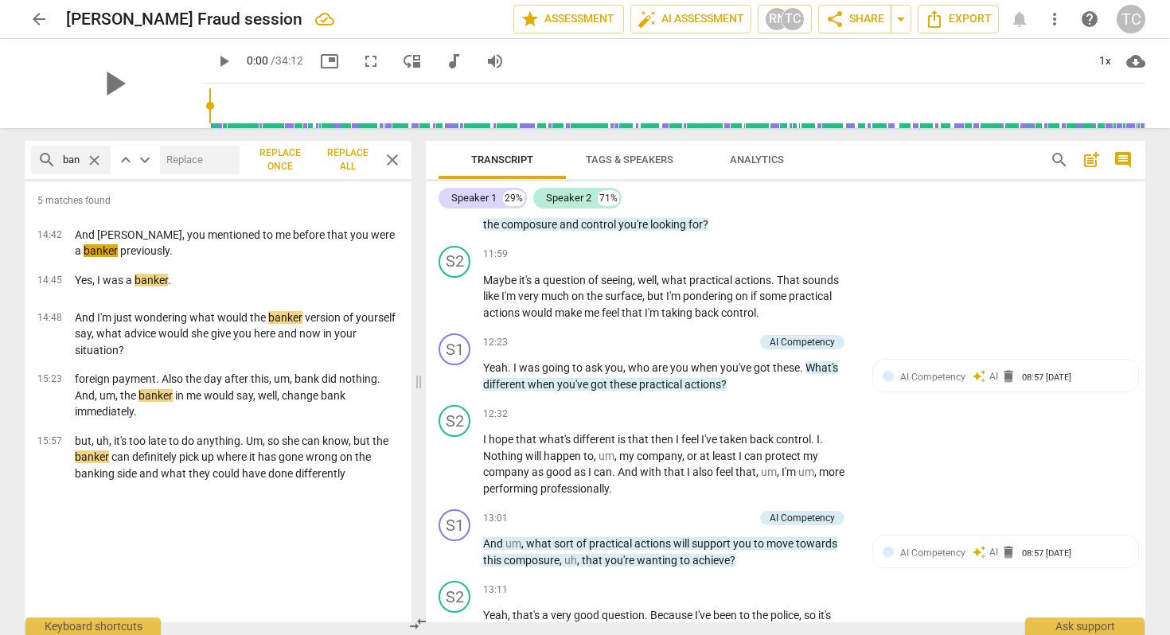
scroll to position [3415, 0]
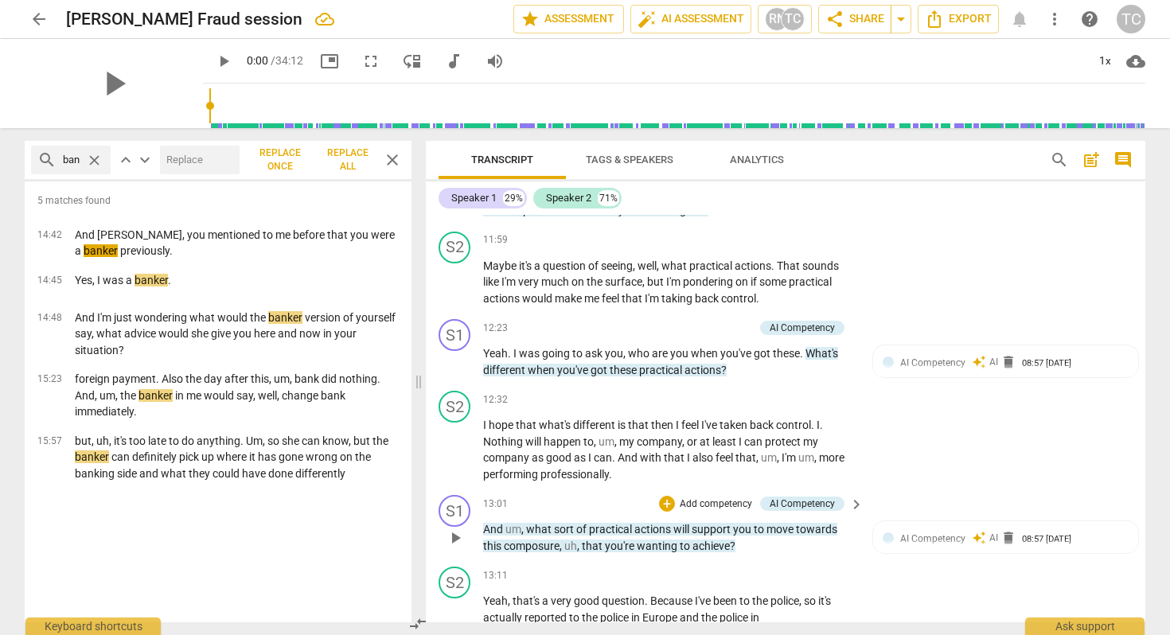
click at [674, 496] on div "+ Add competency" at bounding box center [706, 504] width 95 height 16
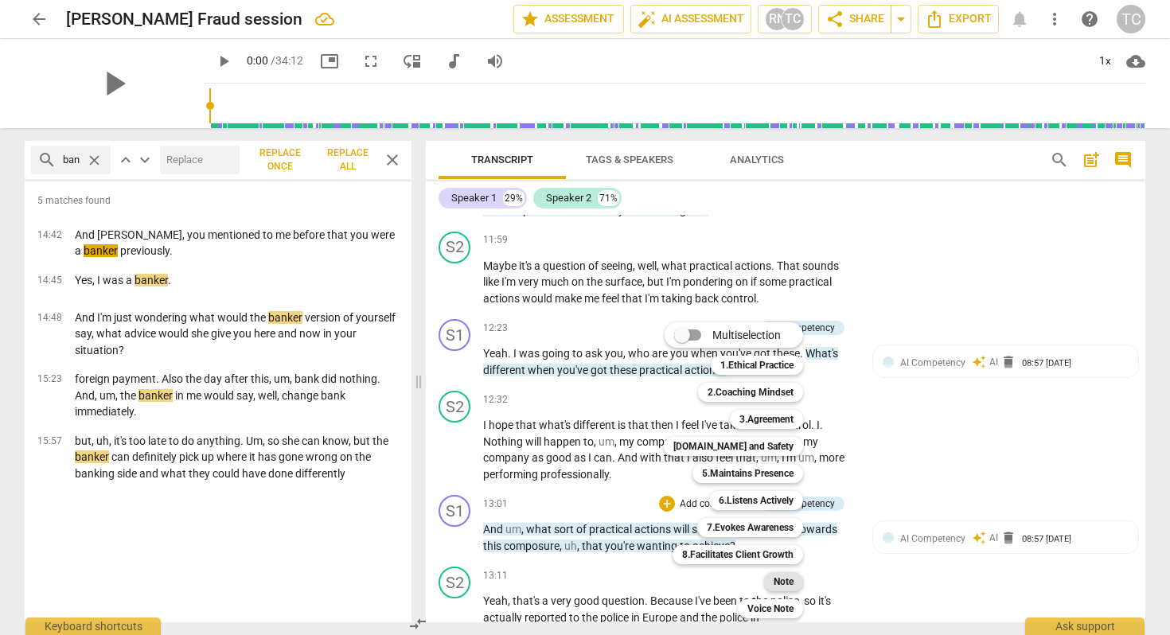
click at [782, 577] on b "Note" at bounding box center [783, 581] width 20 height 19
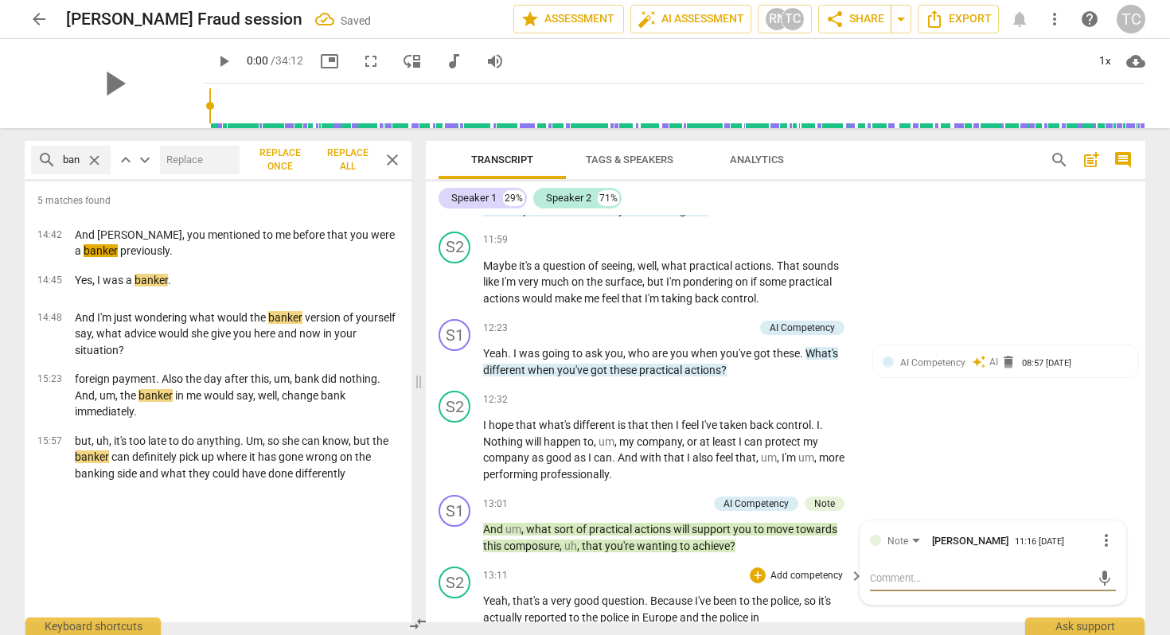
type textarea "I"
type textarea "I C"
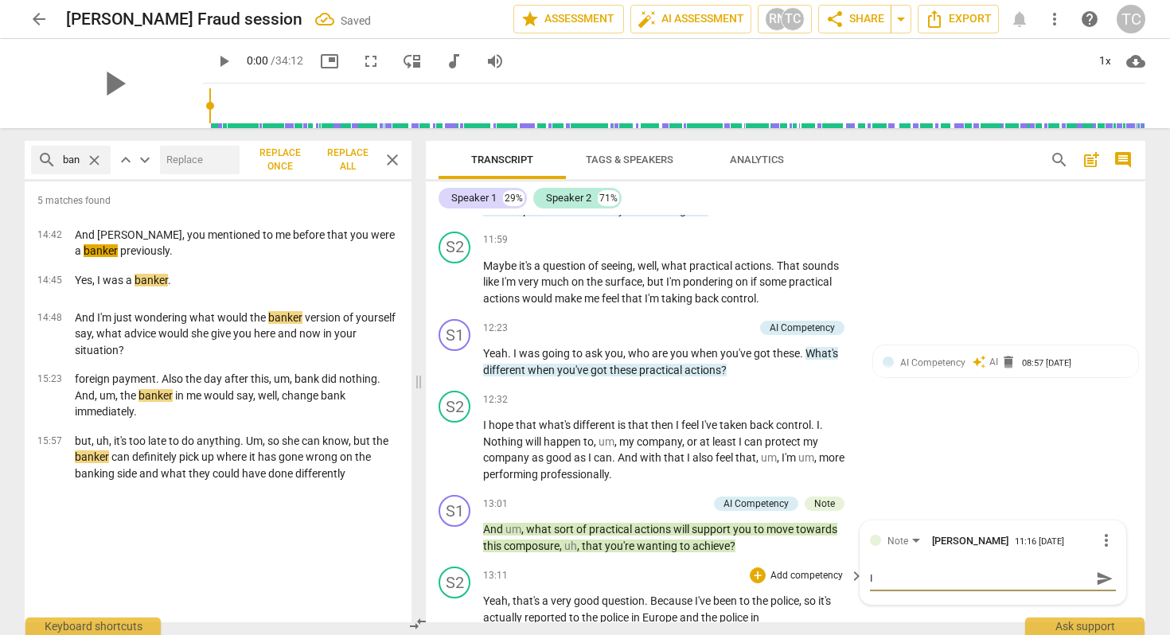
type textarea "I C"
type textarea "I CO"
type textarea "I COU"
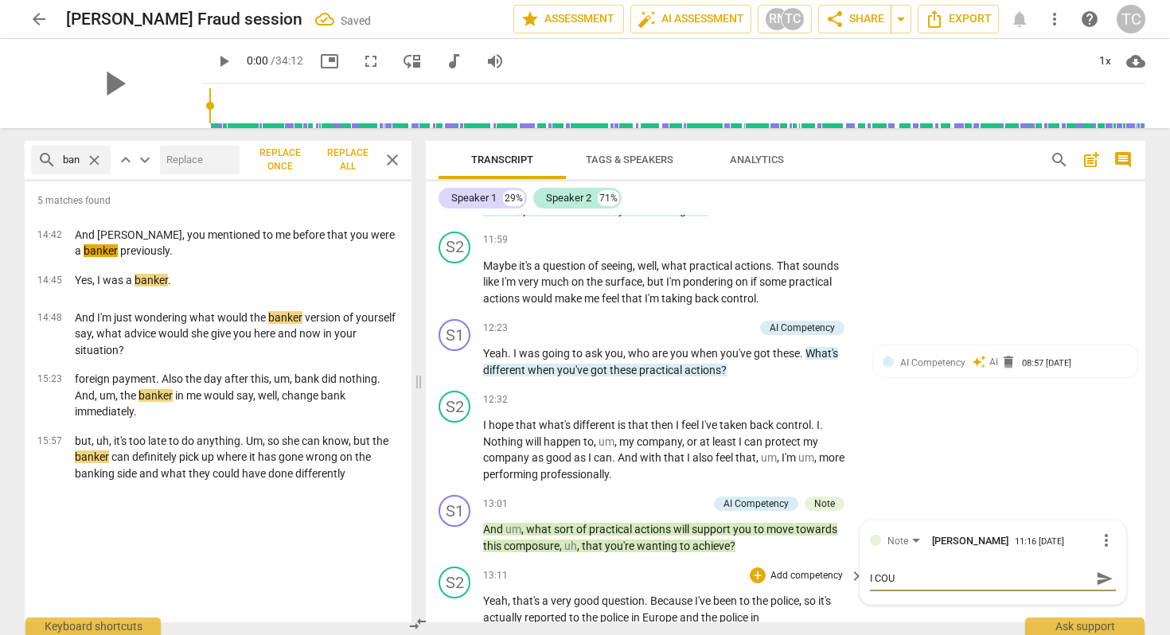
type textarea "I COUL"
type textarea "I COULD"
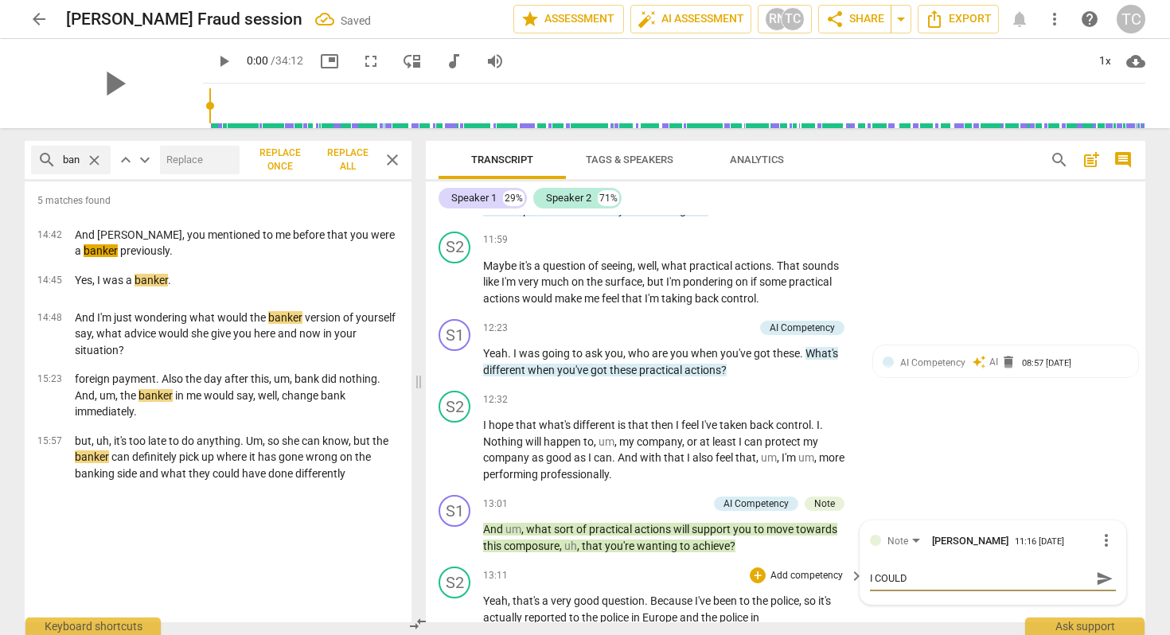
type textarea "I COULD"
type textarea "I COULD H"
type textarea "I COULD HA"
type textarea "I COULD HAV"
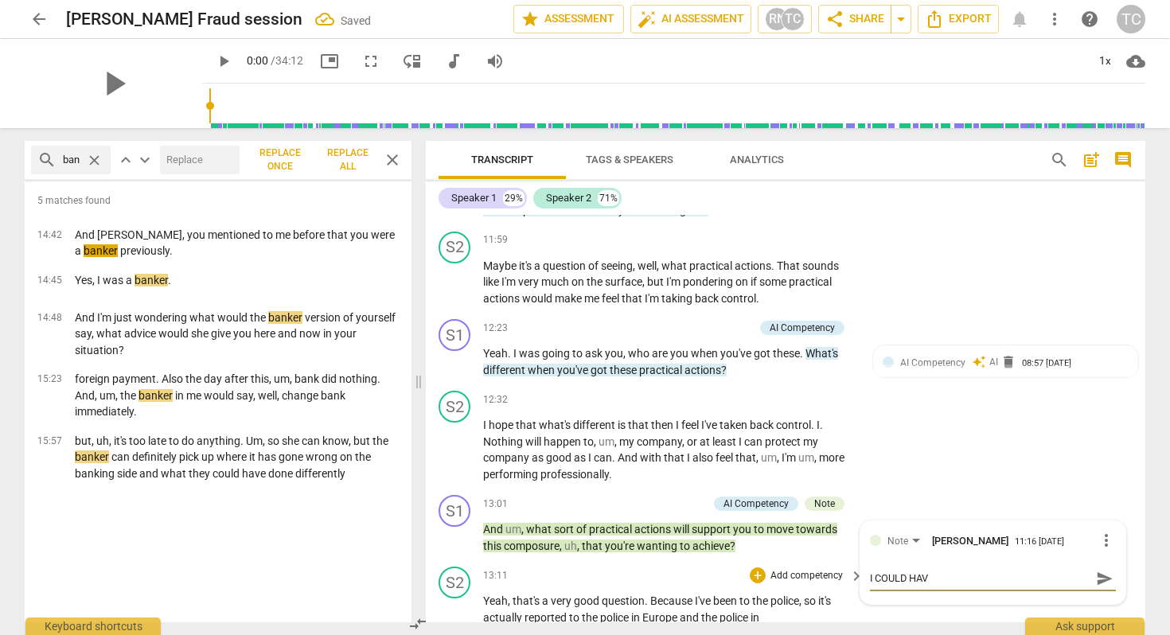
type textarea "I COULD HAVE"
type textarea "I COULD HAVE s"
type textarea "I COULD HAVE st"
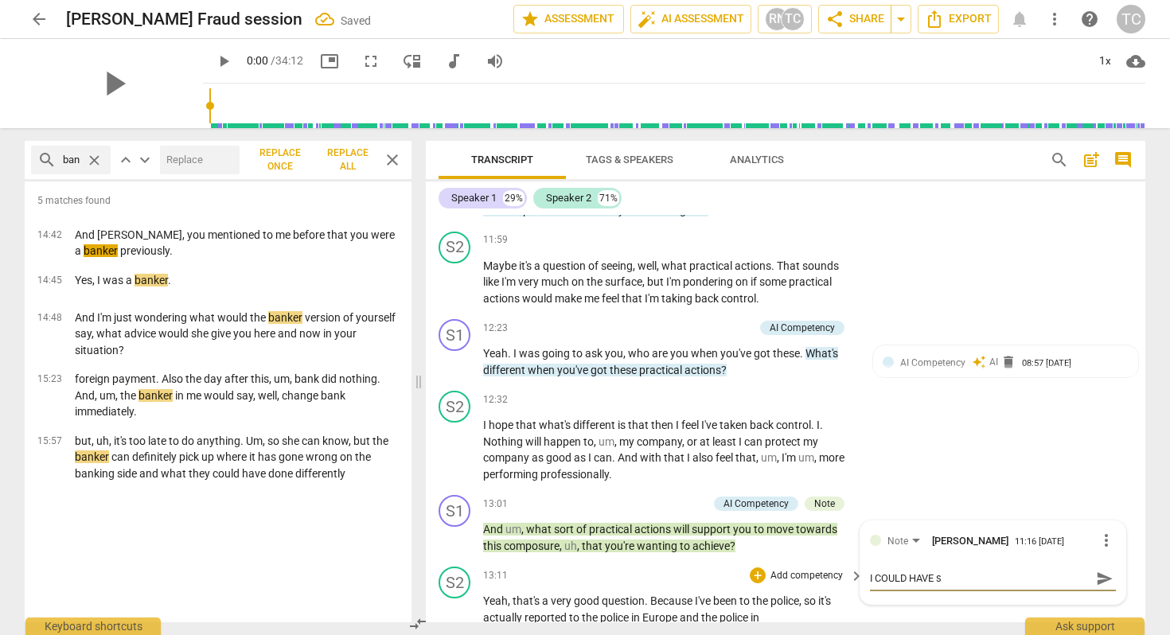
type textarea "I COULD HAVE st"
type textarea "I COULD HAVE sta"
type textarea "I COULD HAVE stay"
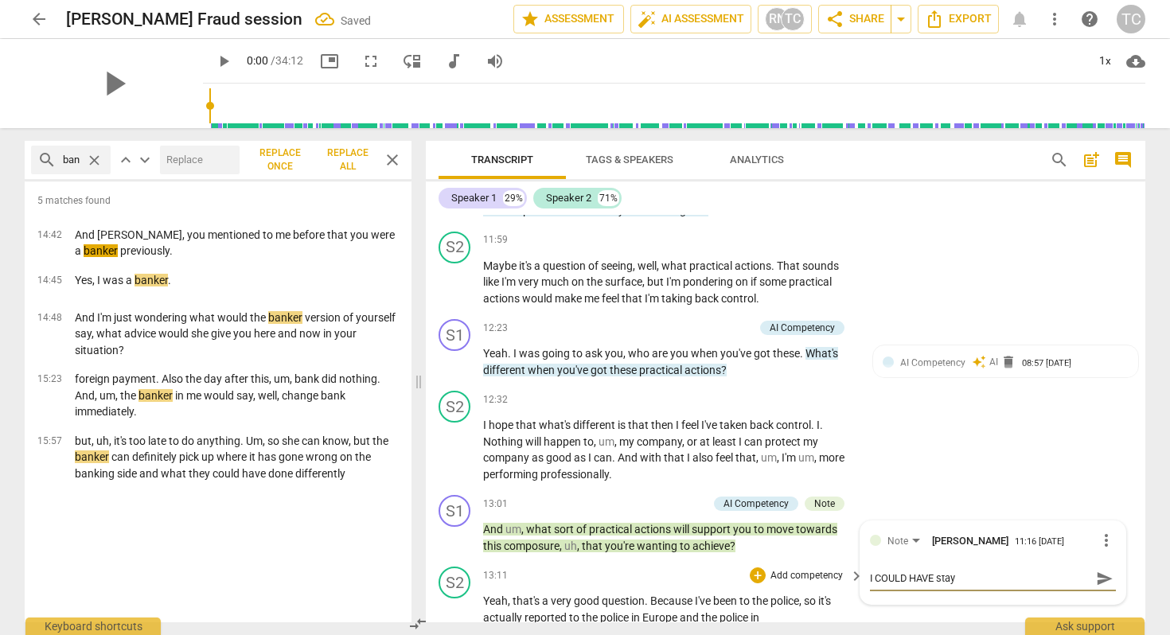
type textarea "I COULD HAVE staye"
type textarea "I COULD HAVE stayed"
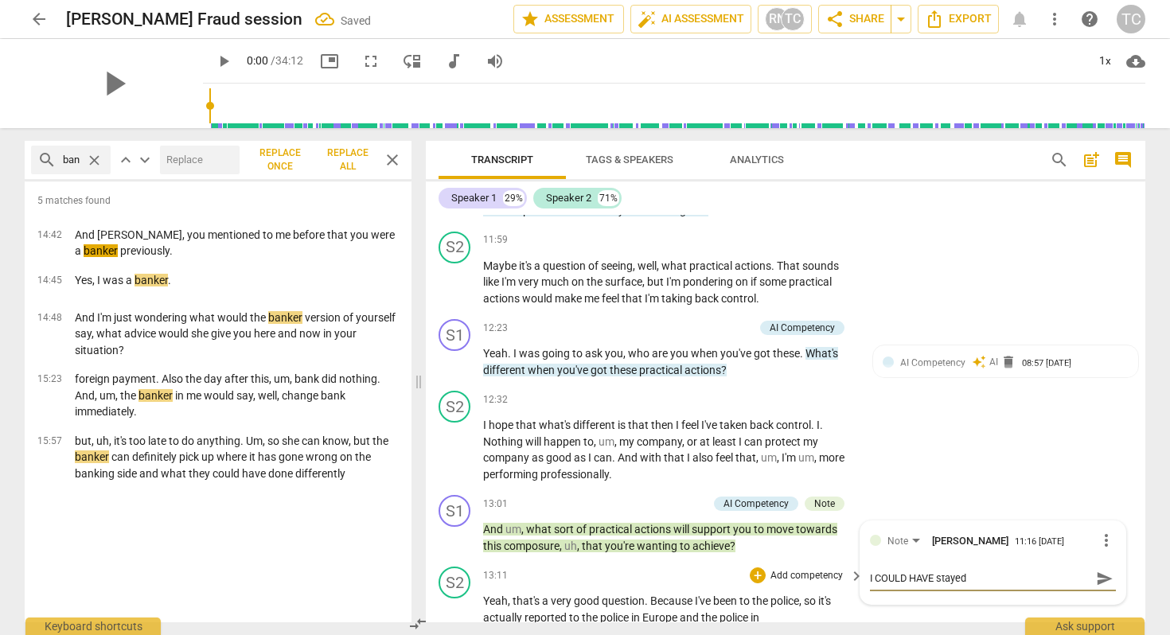
type textarea "I COULD HAVE stayed"
type textarea "I COULD HAVE stayed i"
type textarea "I COULD HAVE stayed in"
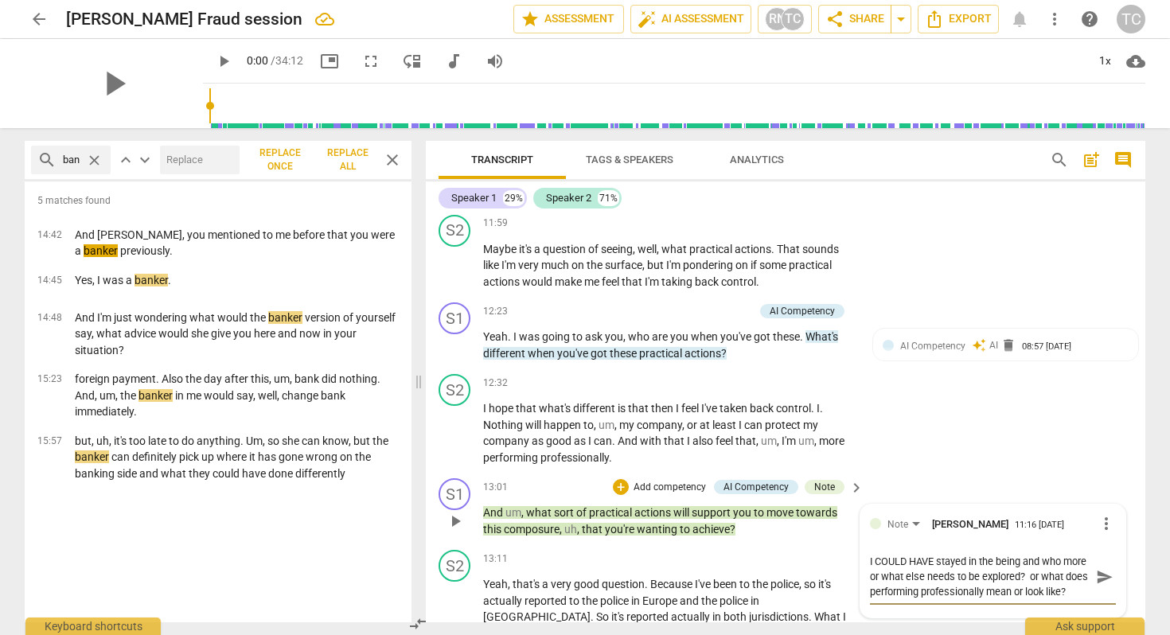
scroll to position [3462, 0]
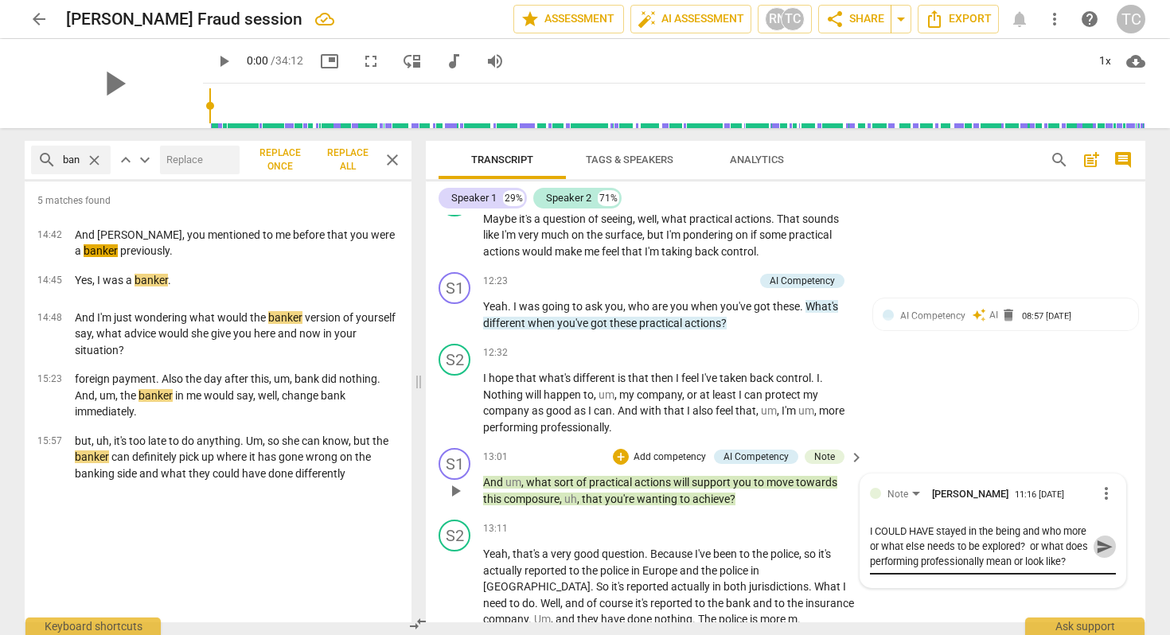
click at [1097, 538] on span "send" at bounding box center [1105, 547] width 18 height 18
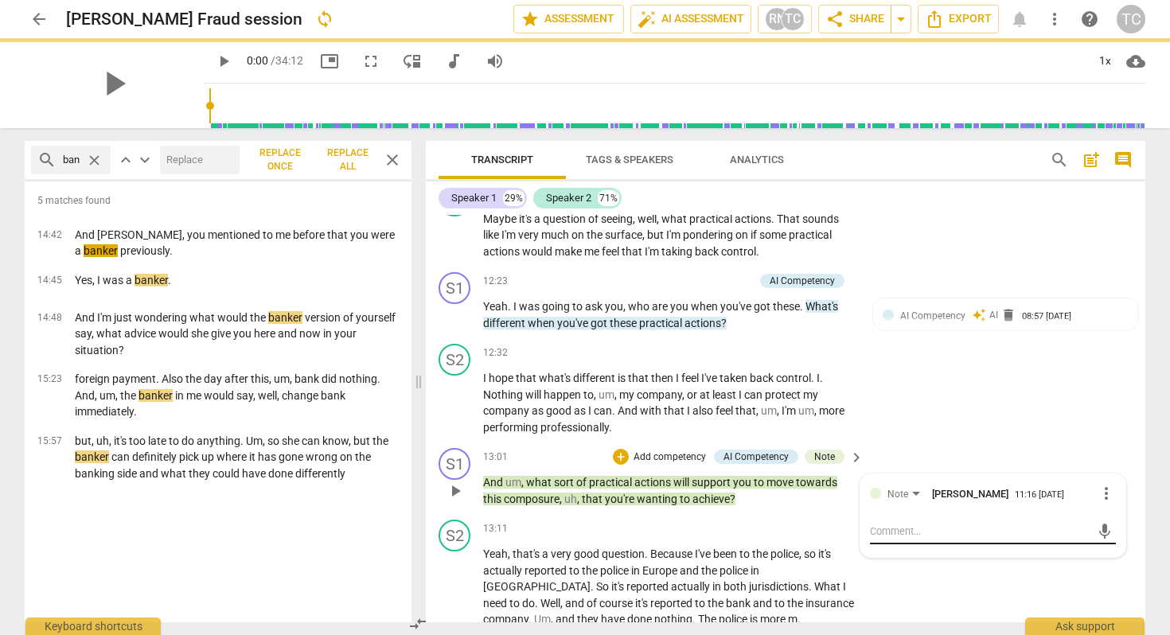
scroll to position [0, 0]
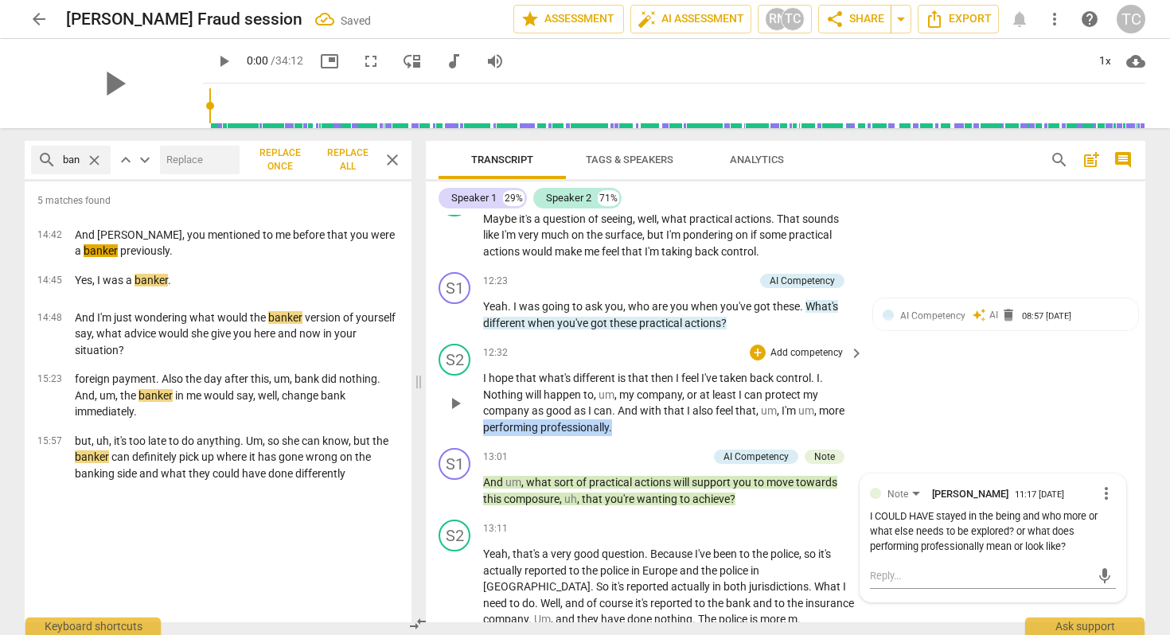
drag, startPoint x: 617, startPoint y: 412, endPoint x: 477, endPoint y: 417, distance: 139.3
click at [477, 417] on div "S2 play_arrow pause 12:32 + Add competency keyboard_arrow_right I hope that wha…" at bounding box center [785, 389] width 719 height 104
click at [645, 392] on icon "button" at bounding box center [649, 390] width 16 height 19
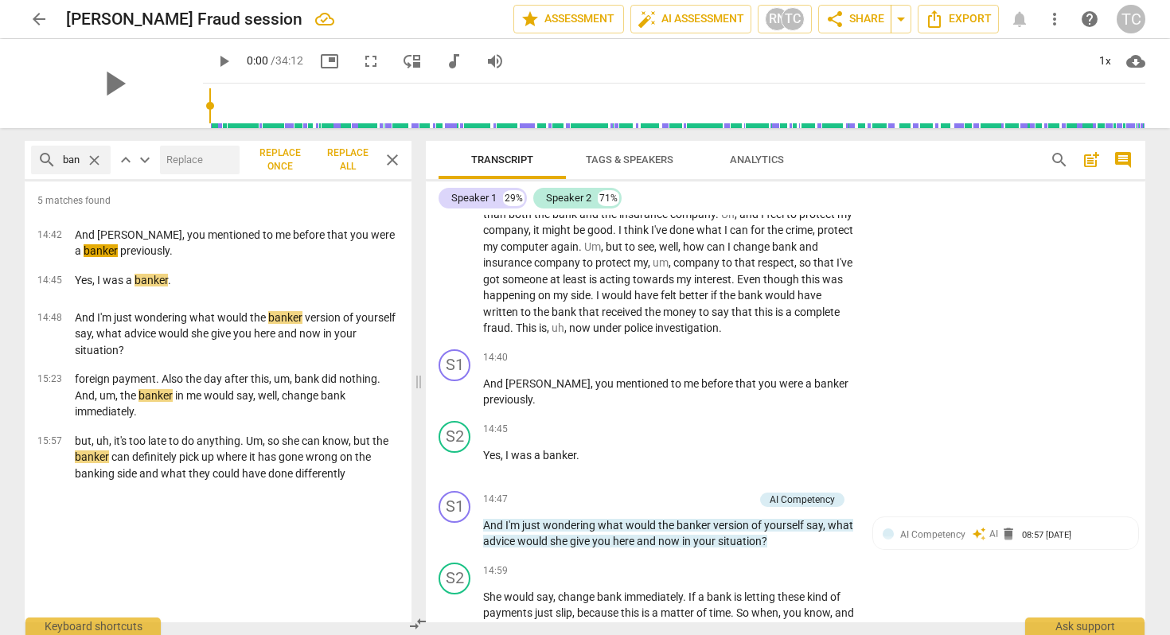
scroll to position [3909, 0]
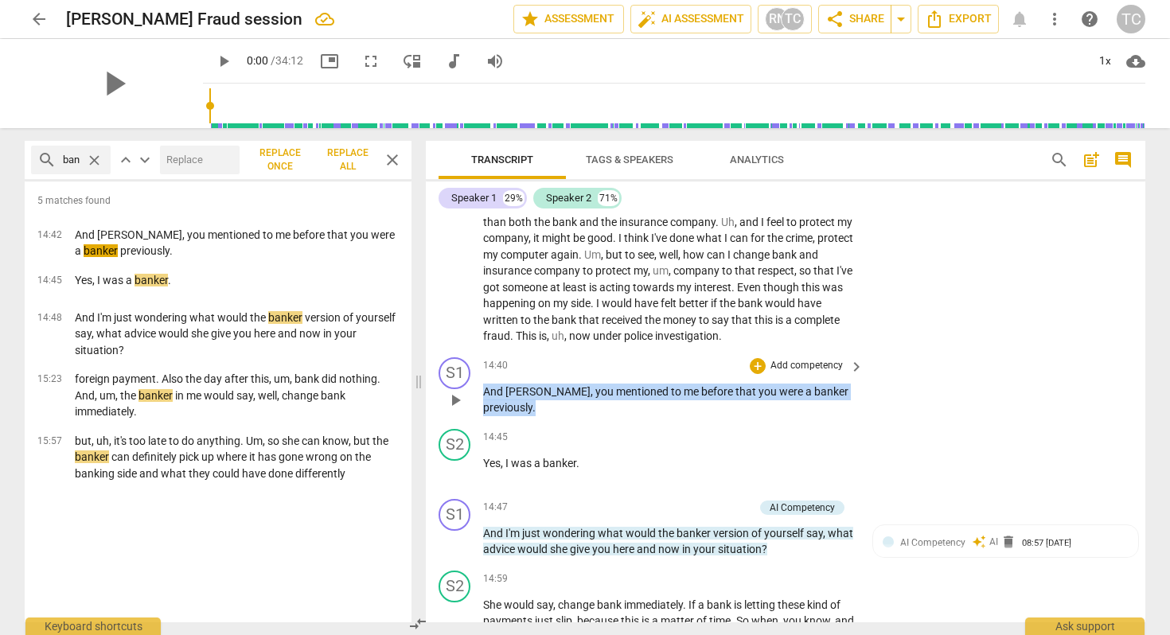
drag, startPoint x: 482, startPoint y: 377, endPoint x: 559, endPoint y: 385, distance: 77.6
click at [559, 385] on p "And [PERSON_NAME] , you mentioned to me before that you were a banker previousl…" at bounding box center [669, 400] width 372 height 33
click at [759, 358] on div "+" at bounding box center [758, 366] width 16 height 16
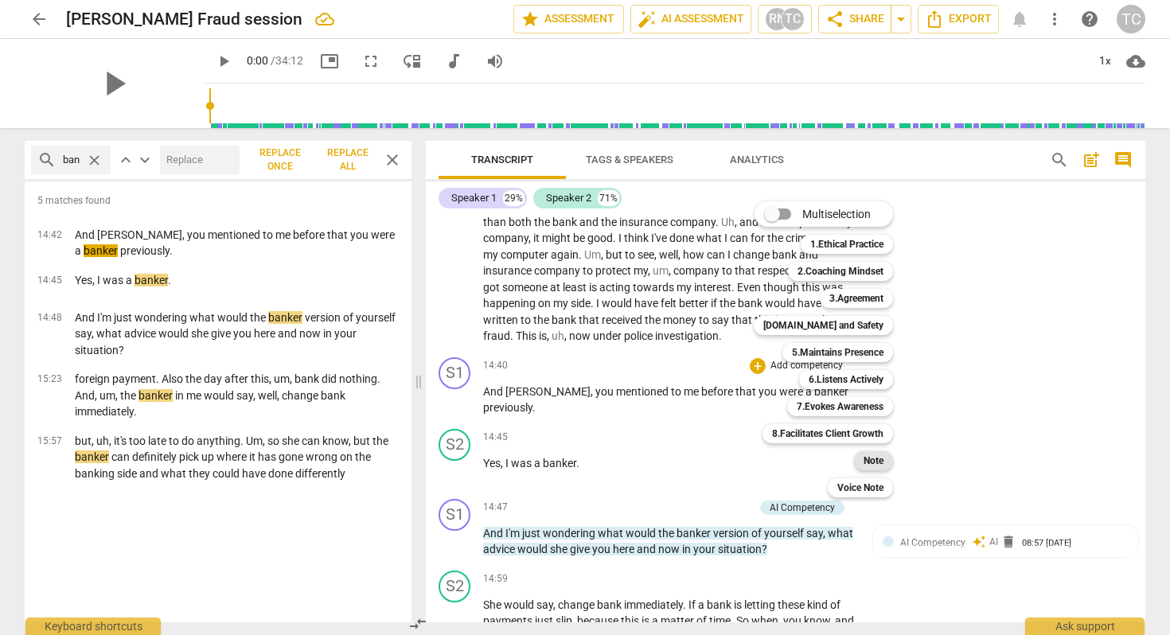
click at [875, 458] on b "Note" at bounding box center [873, 460] width 20 height 19
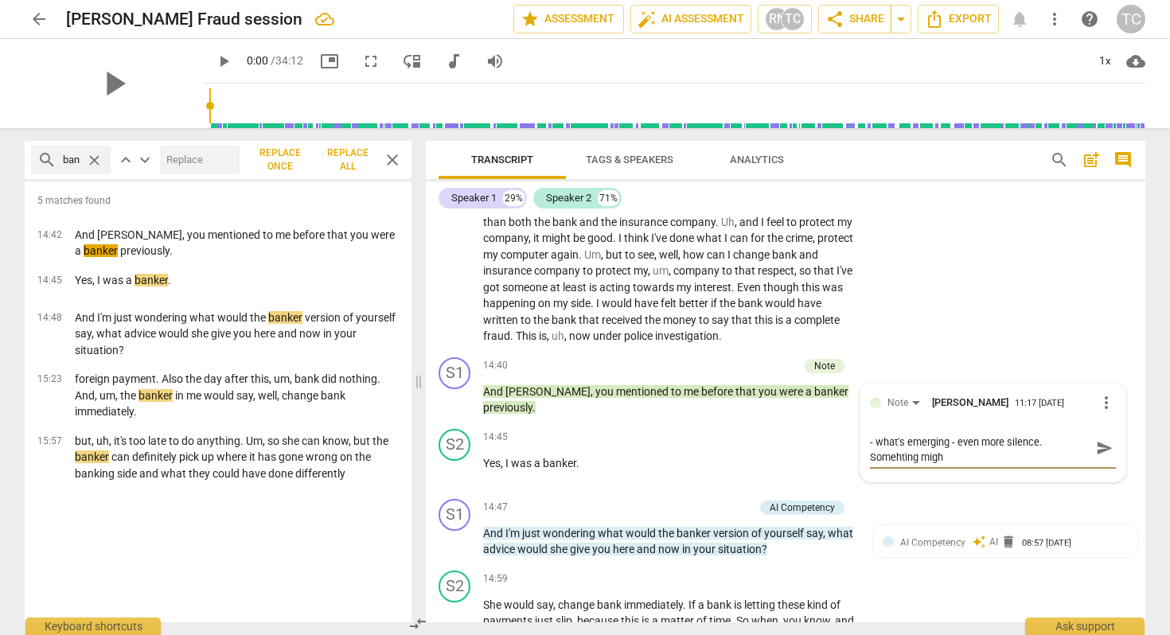
scroll to position [0, 0]
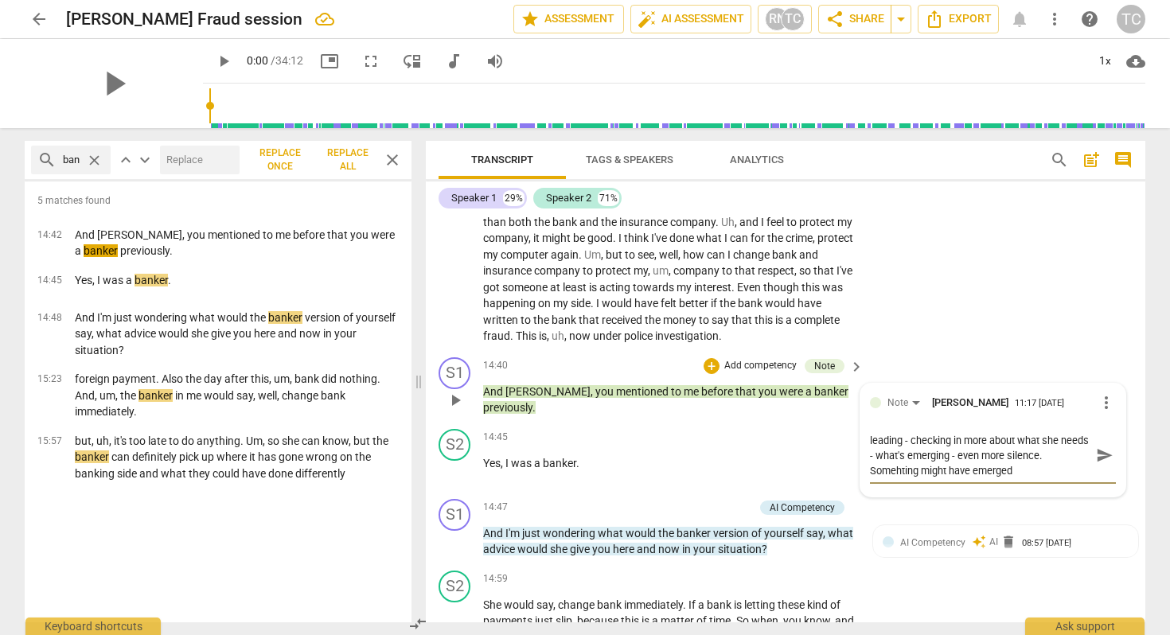
click at [1097, 446] on span "send" at bounding box center [1105, 455] width 18 height 18
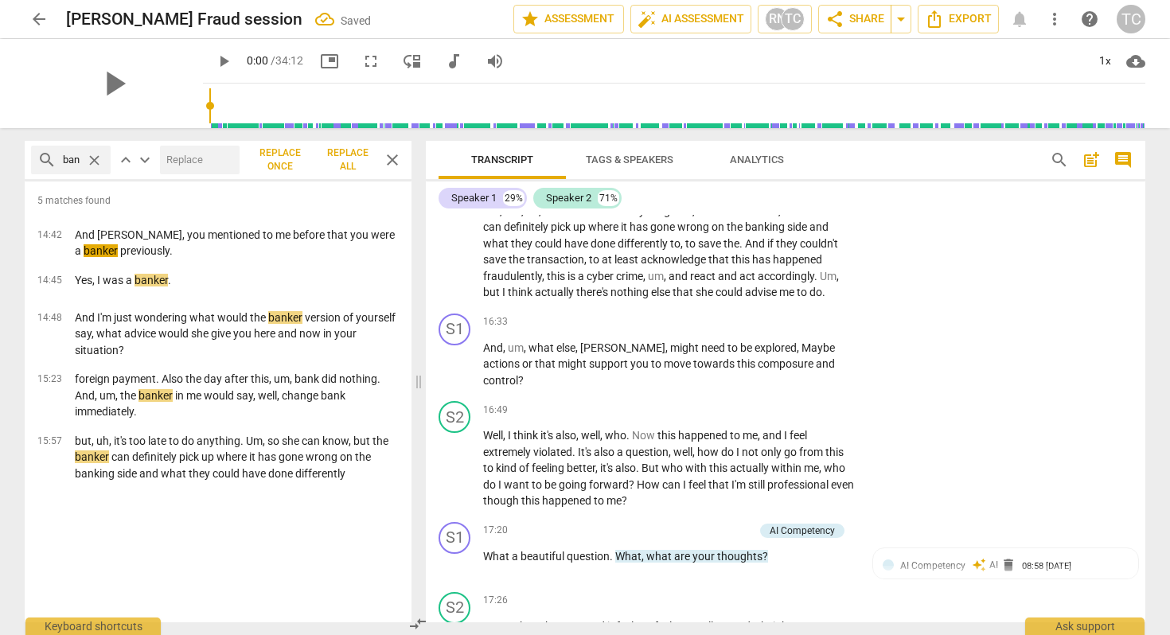
scroll to position [4516, 0]
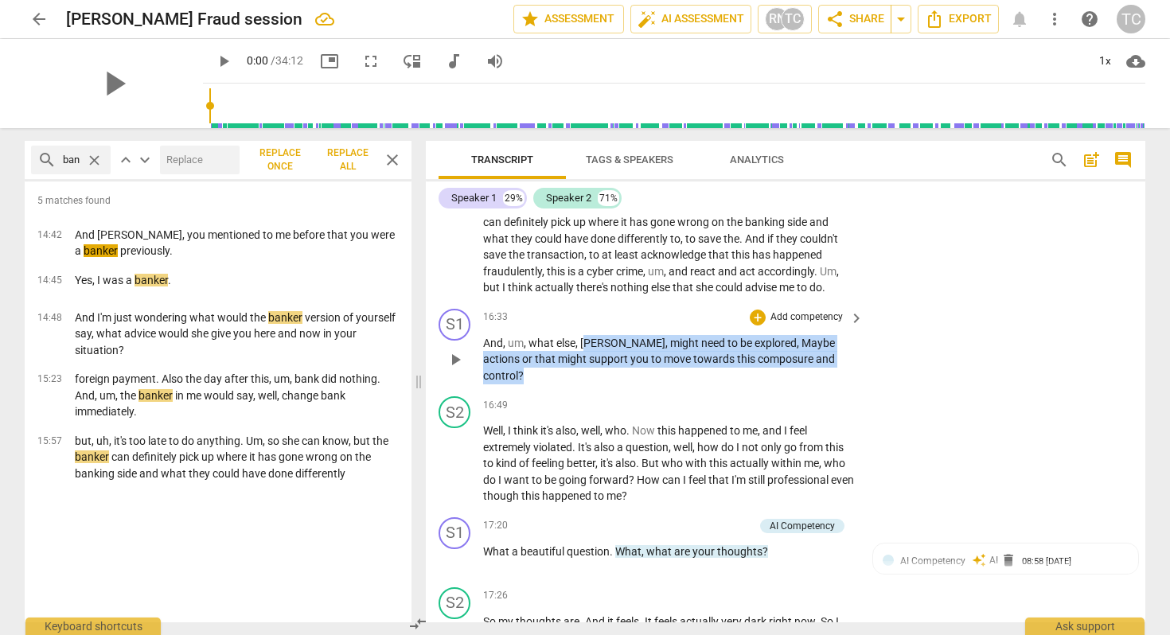
drag, startPoint x: 585, startPoint y: 345, endPoint x: 847, endPoint y: 355, distance: 262.0
click at [847, 355] on p "And , um , what else , [PERSON_NAME] , might need to be explored , Maybe action…" at bounding box center [669, 359] width 372 height 49
click at [838, 332] on div "+" at bounding box center [839, 339] width 16 height 16
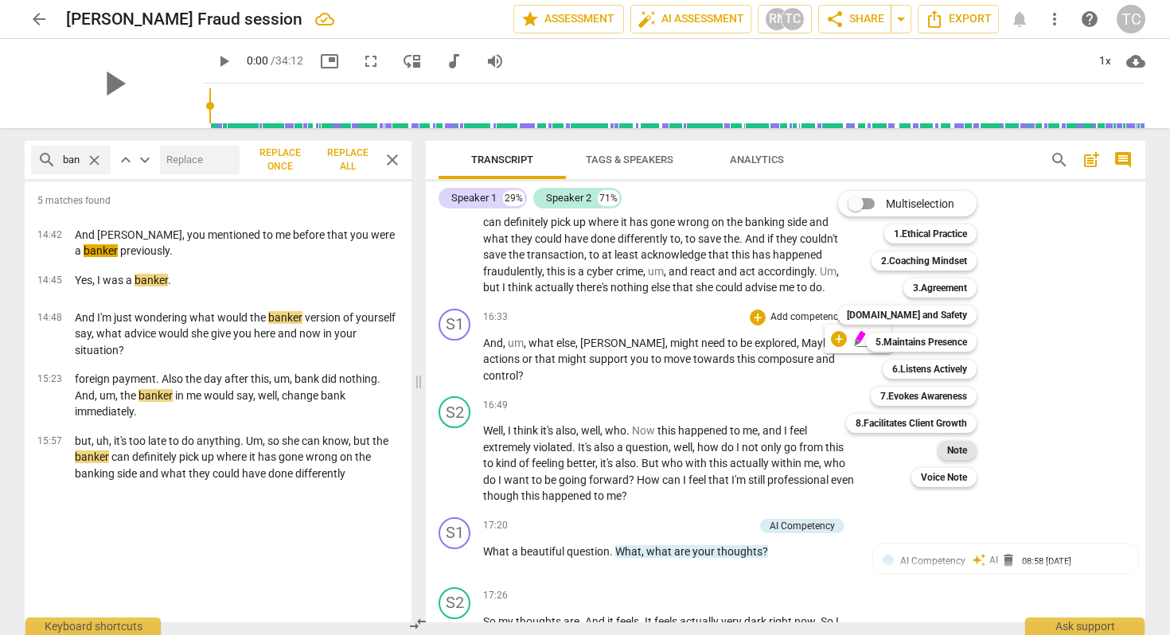
click at [961, 442] on b "Note" at bounding box center [957, 450] width 20 height 19
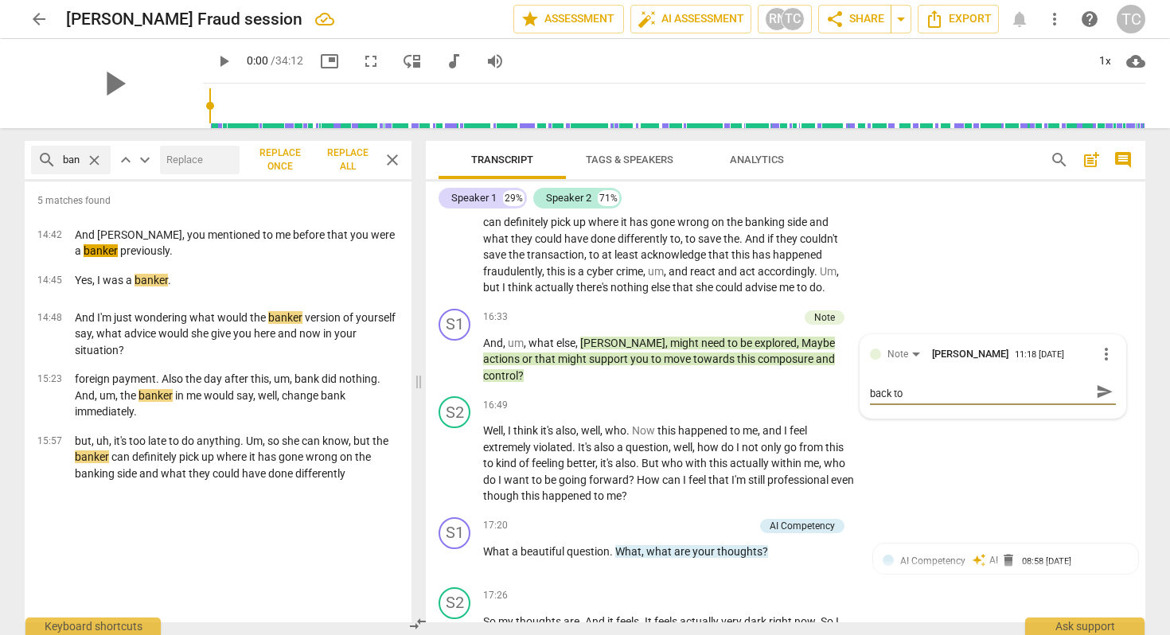
scroll to position [0, 0]
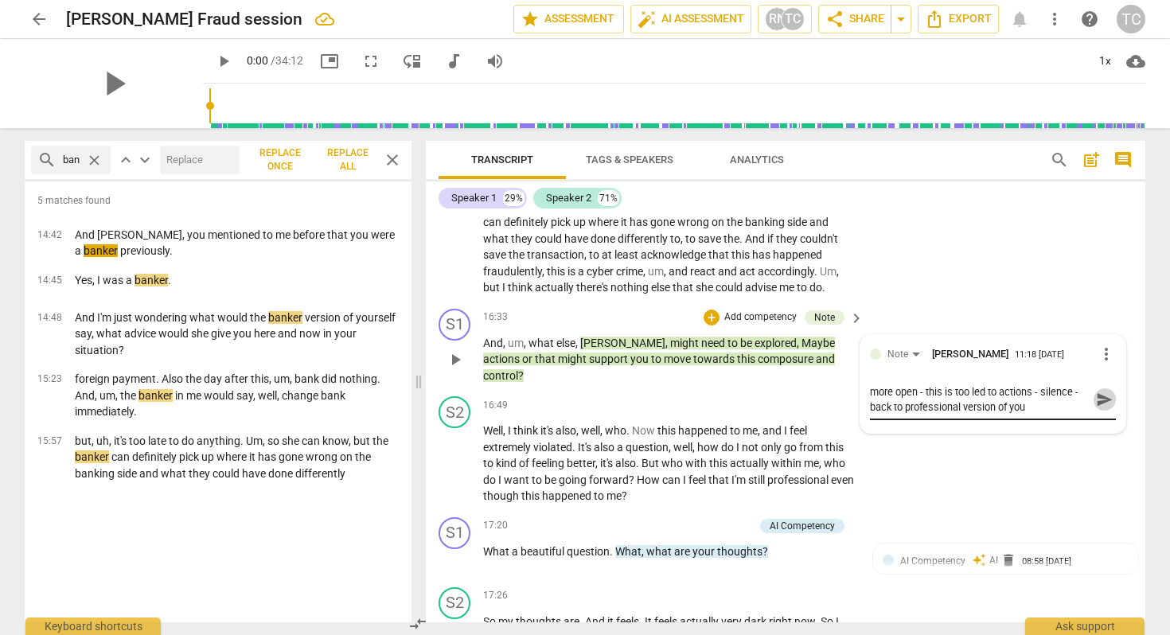
click at [1096, 399] on span "send" at bounding box center [1105, 400] width 18 height 18
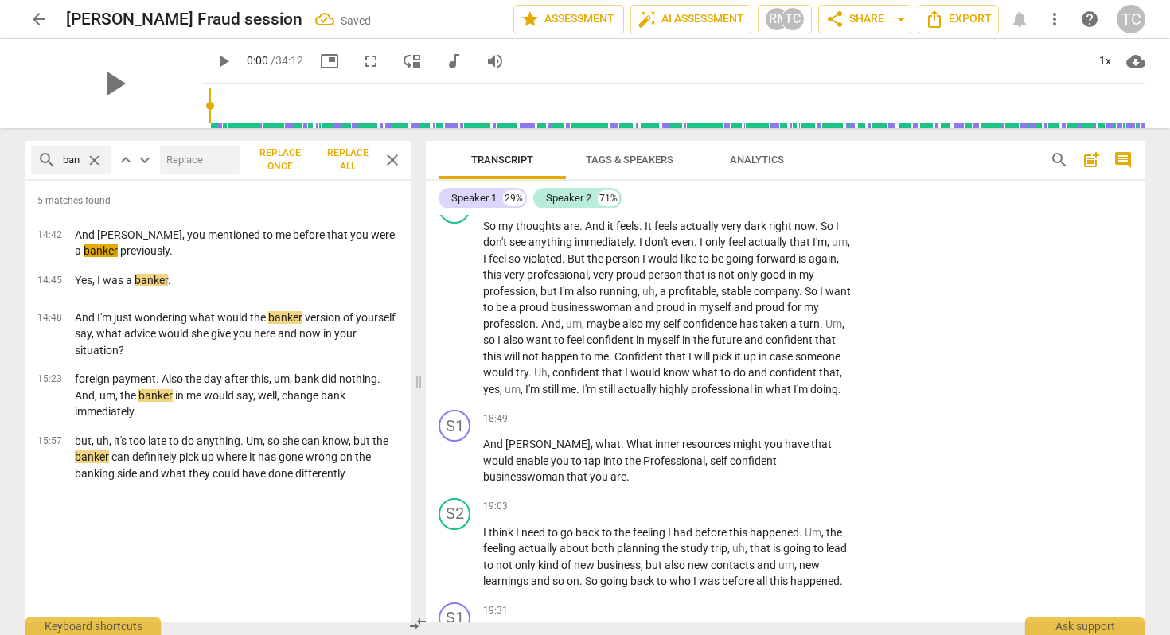
scroll to position [4921, 0]
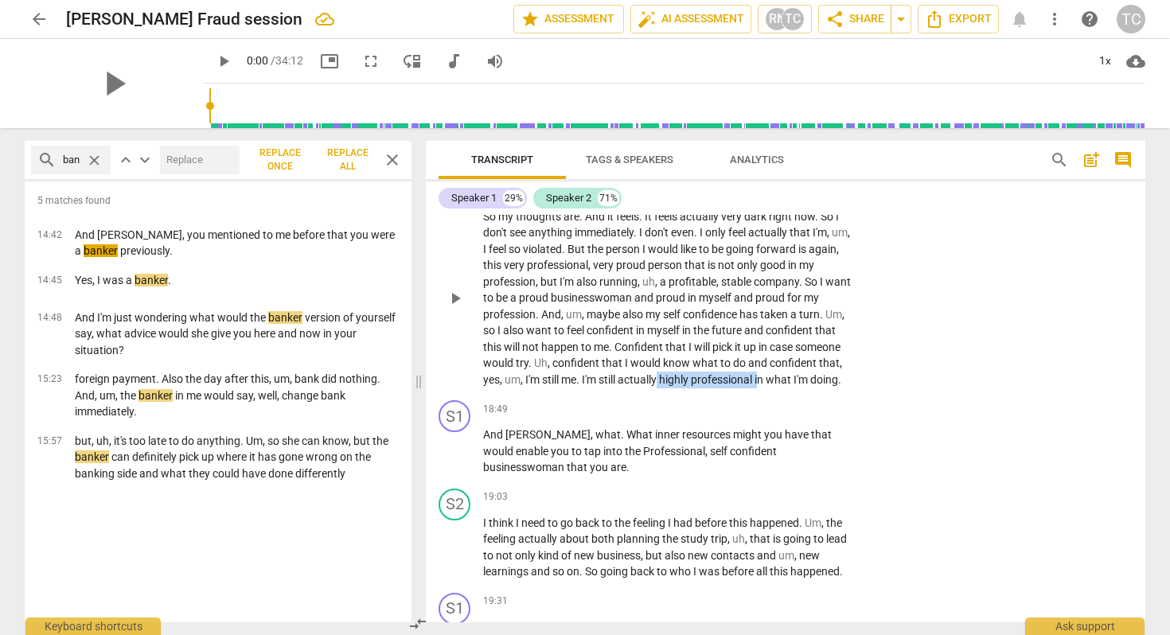
drag, startPoint x: 661, startPoint y: 363, endPoint x: 765, endPoint y: 363, distance: 103.4
click at [765, 363] on p "So my thoughts are . And it feels . It feels actually very dark right now . So …" at bounding box center [669, 298] width 372 height 180
click at [809, 341] on icon "button" at bounding box center [808, 340] width 10 height 11
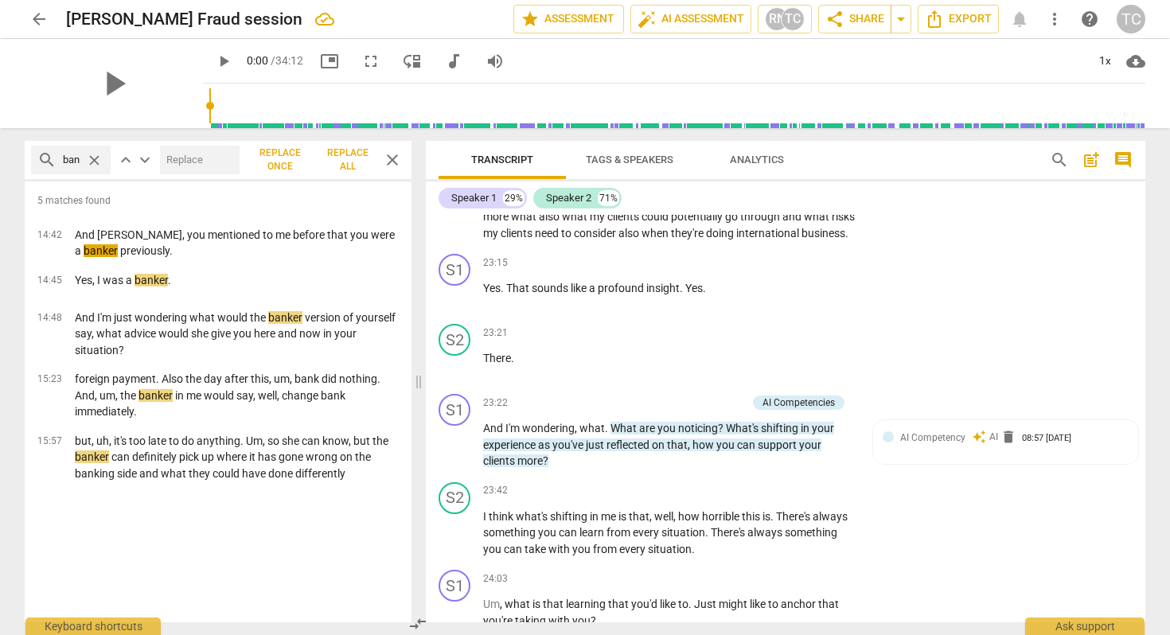
scroll to position [6391, 0]
click at [845, 20] on span "share Share" at bounding box center [854, 19] width 59 height 19
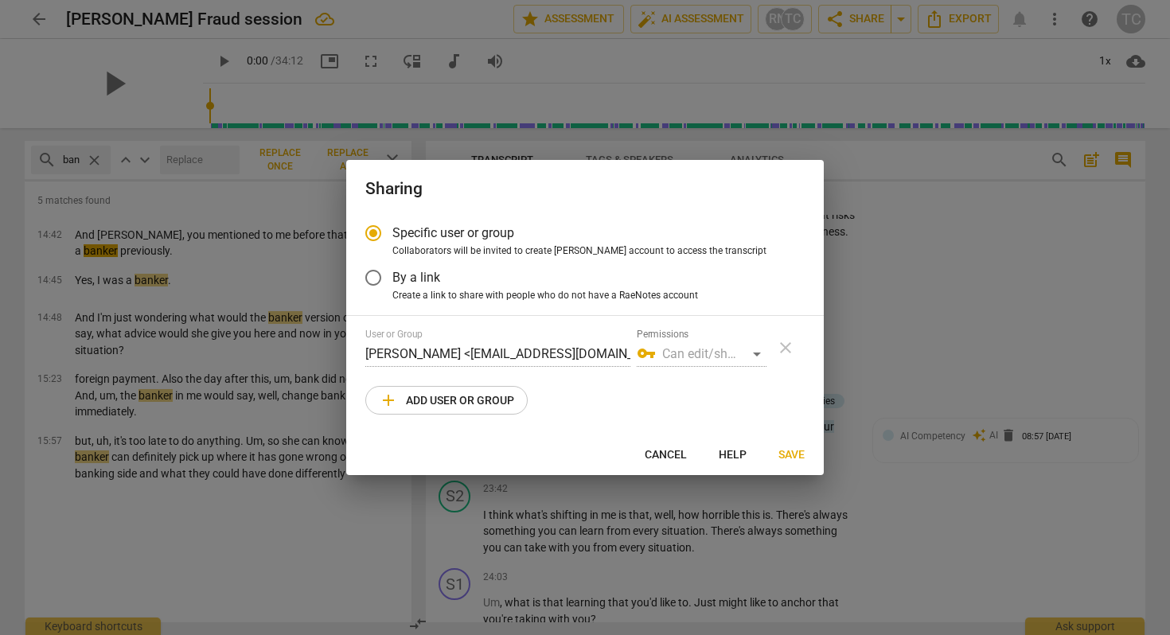
click at [451, 396] on span "add Add user or group" at bounding box center [446, 400] width 135 height 19
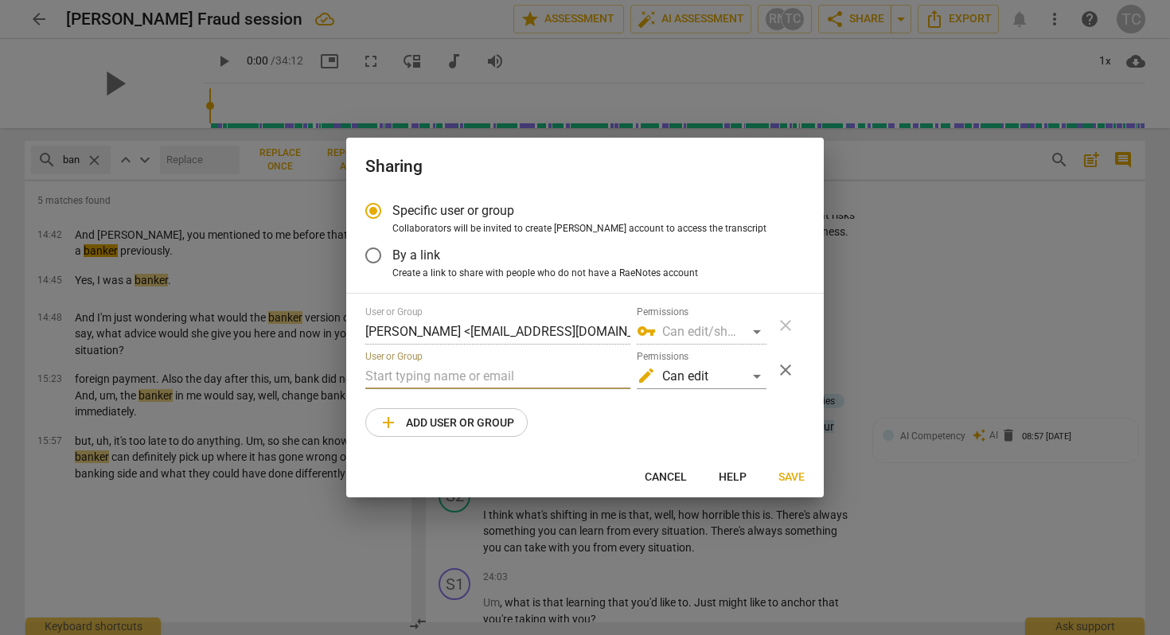
click at [427, 364] on input "text" at bounding box center [497, 376] width 265 height 25
paste input "[PERSON_NAME][EMAIL_ADDRESS][DOMAIN_NAME]"
click at [793, 474] on span "Save" at bounding box center [791, 477] width 26 height 16
